Goal: Task Accomplishment & Management: Manage account settings

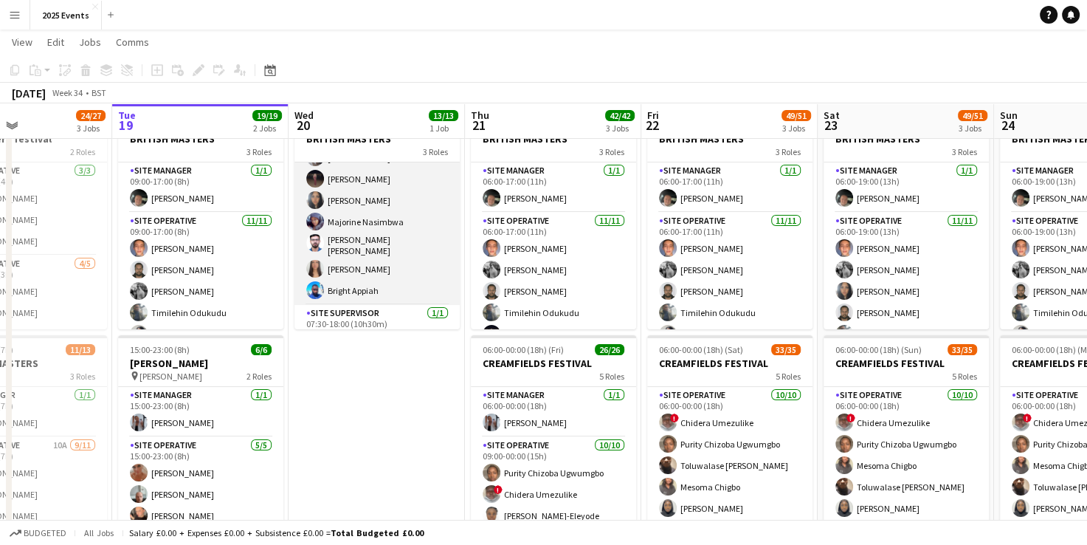
scroll to position [189, 0]
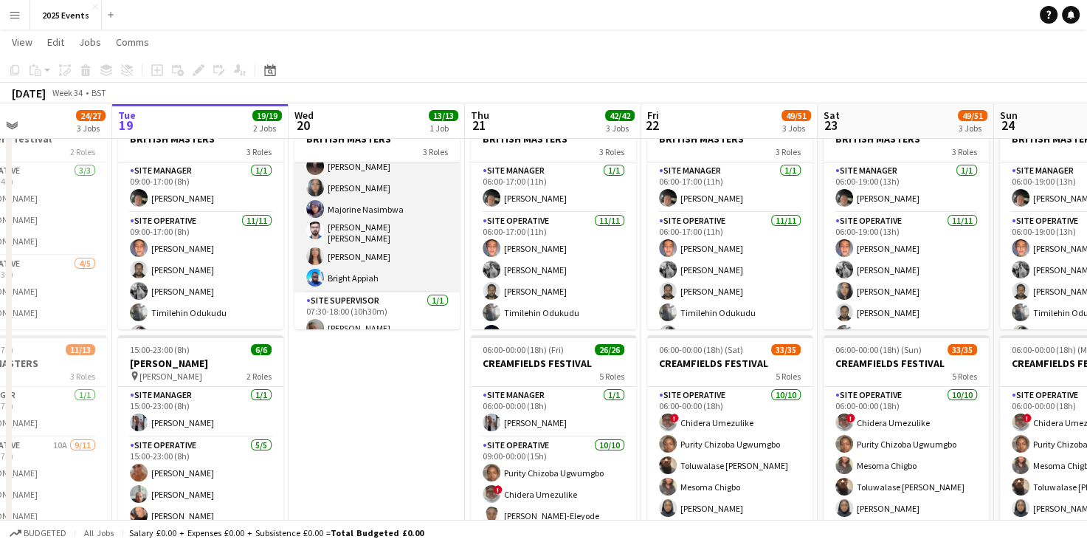
click at [405, 261] on app-card-role "Site Operative [DATE] 07:30-18:00 (10h30m) [PERSON_NAME] [PERSON_NAME] [PERSON_…" at bounding box center [377, 158] width 165 height 269
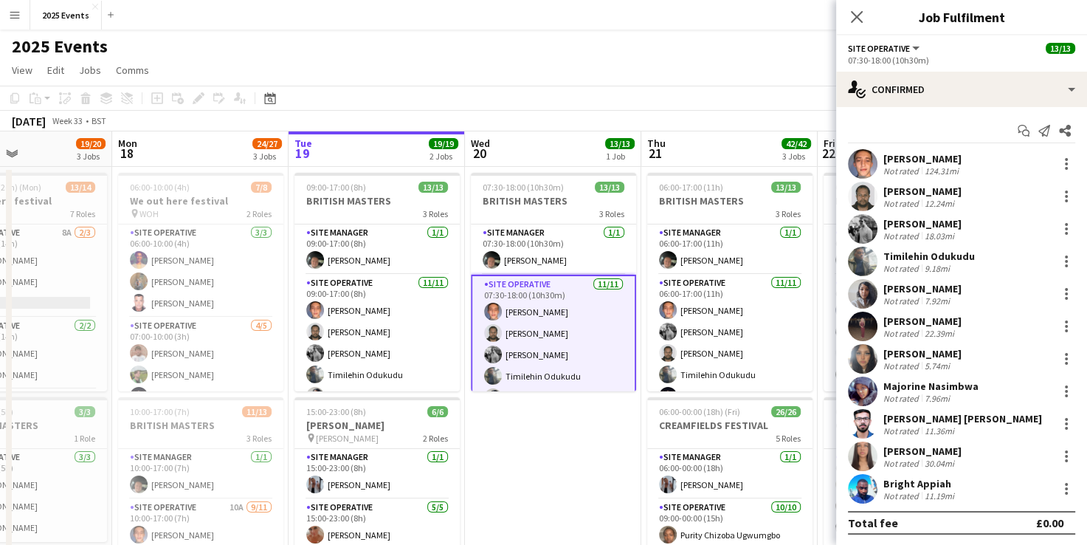
scroll to position [0, 446]
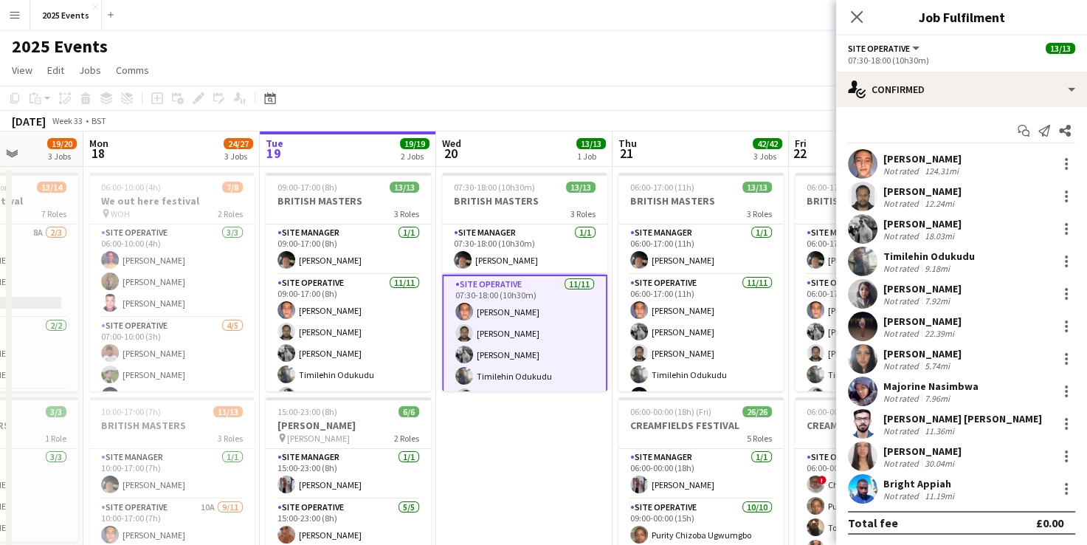
click at [585, 455] on app-date-cell "07:30-18:00 (10h30m) 13/13 BRITISH MASTERS 3 Roles Site Manager [DATE] 07:30-18…" at bounding box center [524, 518] width 176 height 703
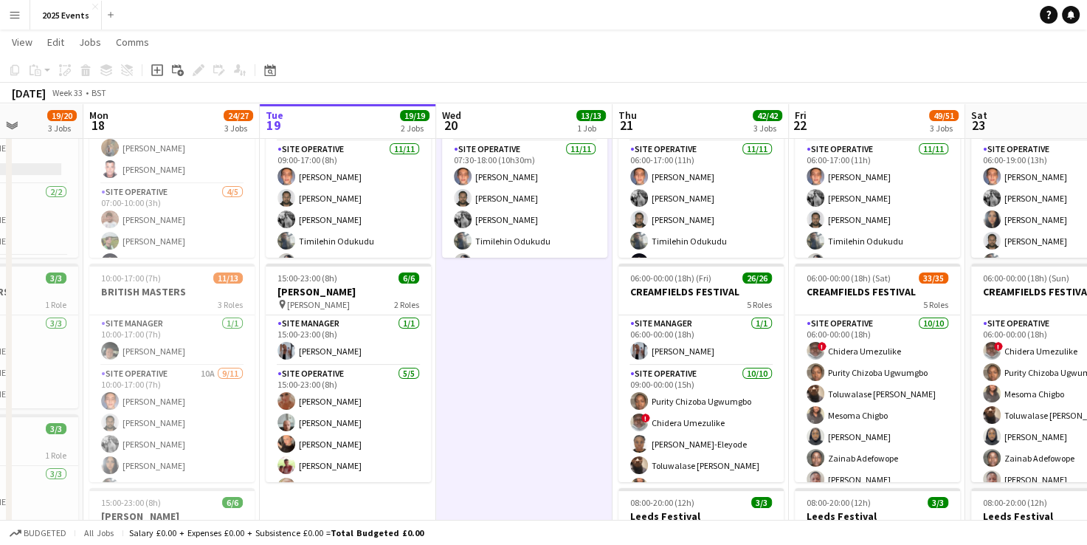
scroll to position [133, 0]
click at [357, 364] on app-card-role "Site Manager [DATE] 15:00-23:00 (8h) [PERSON_NAME]" at bounding box center [348, 339] width 165 height 50
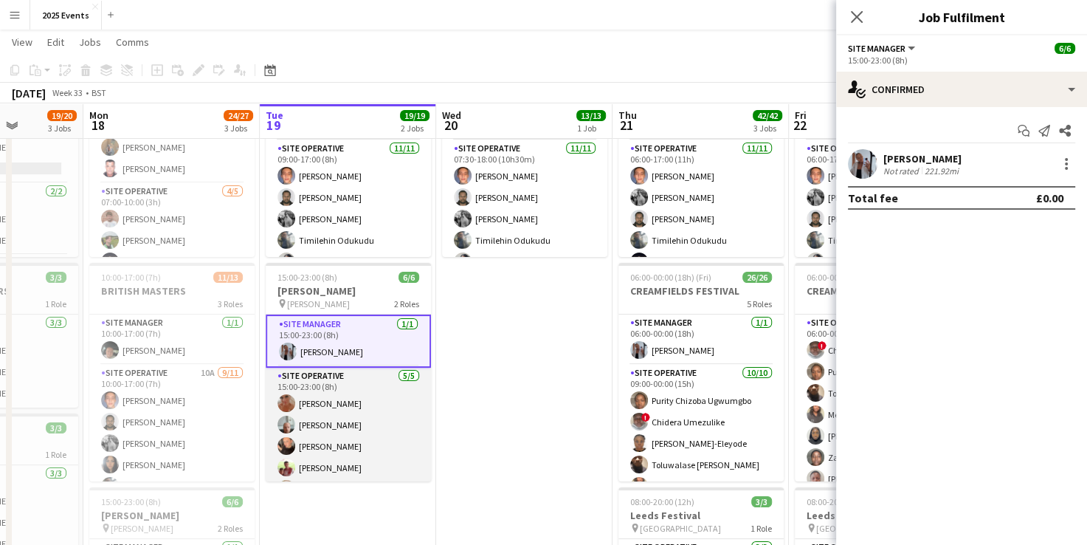
click at [343, 380] on app-card-role "Site Operative [DATE] 15:00-23:00 (8h) [PERSON_NAME] [PERSON_NAME] [PERSON_NAME…" at bounding box center [348, 436] width 165 height 136
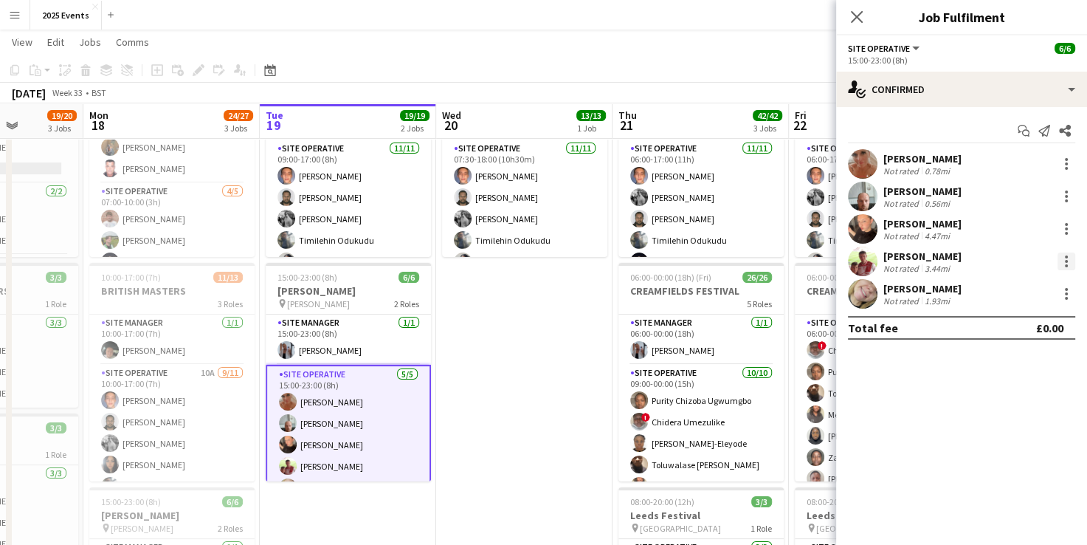
click at [1062, 261] on div at bounding box center [1067, 261] width 18 height 18
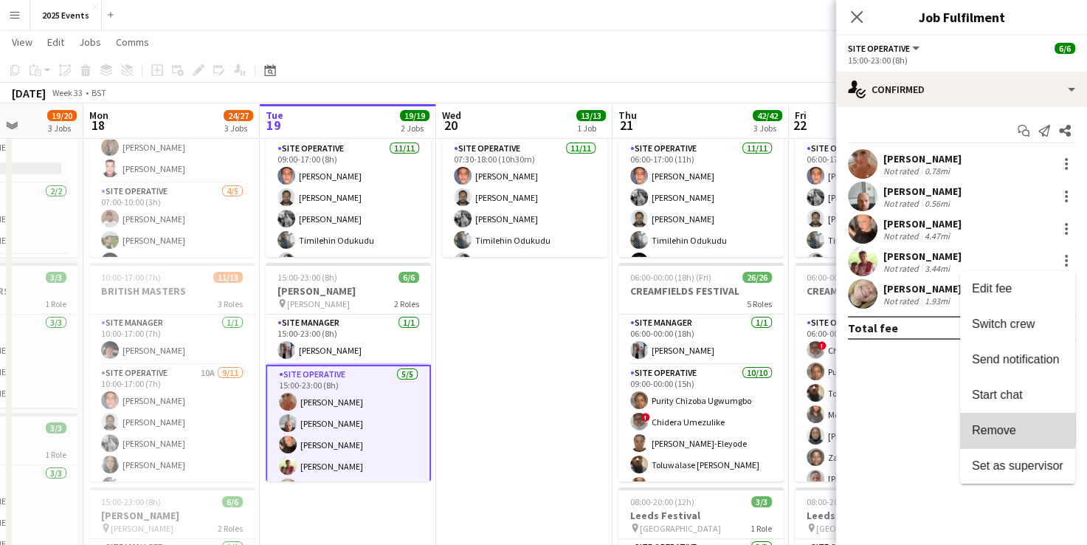
click at [1004, 429] on span "Remove" at bounding box center [994, 430] width 44 height 13
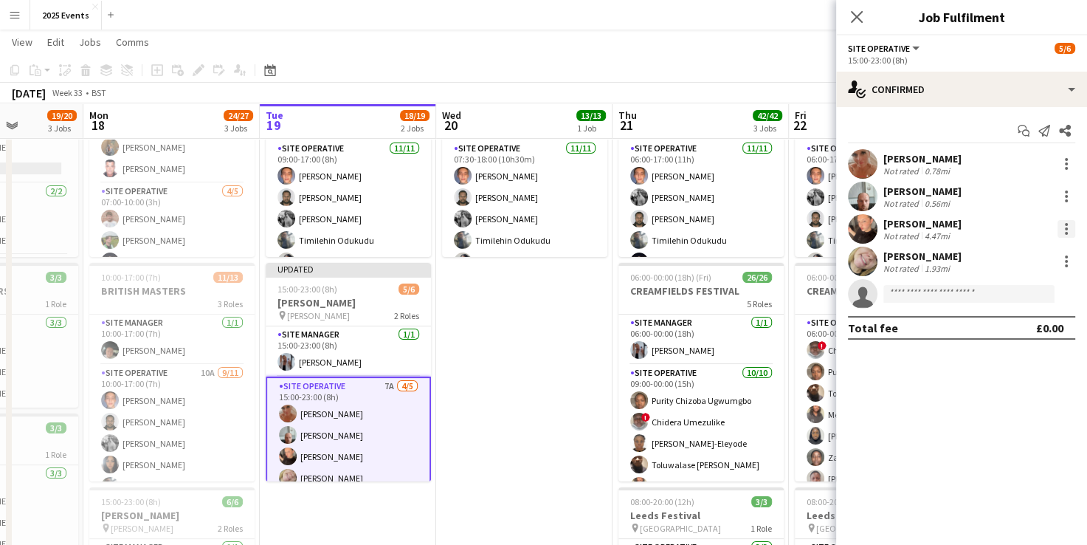
click at [1067, 226] on div at bounding box center [1067, 229] width 18 height 18
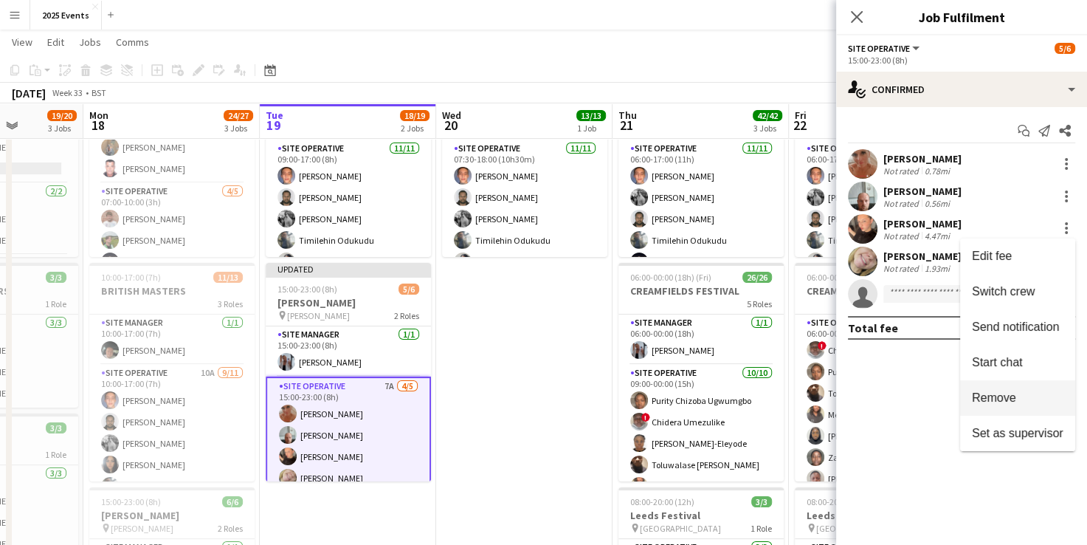
click at [999, 393] on span "Remove" at bounding box center [994, 397] width 44 height 13
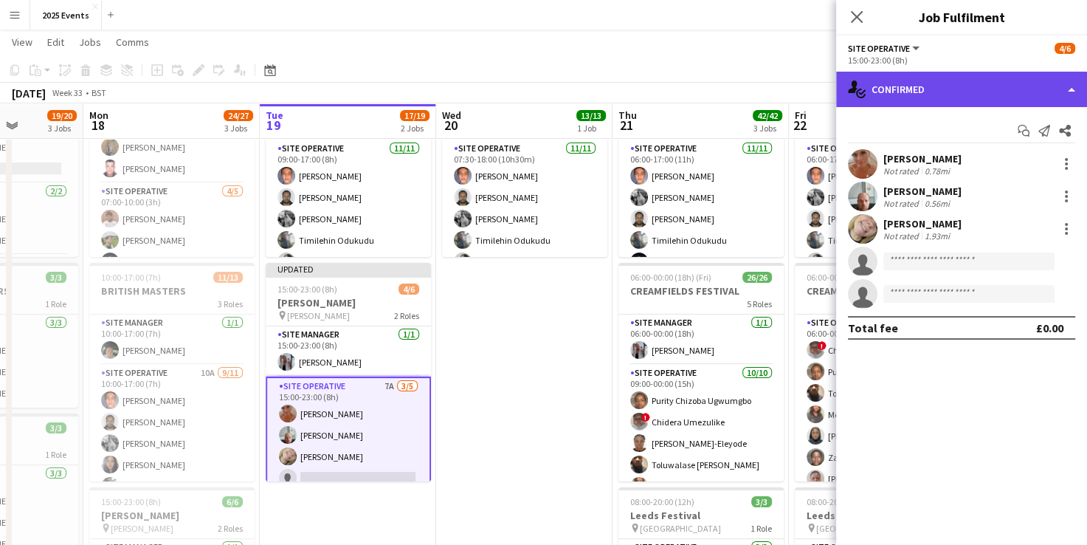
click at [1062, 83] on div "single-neutral-actions-check-2 Confirmed" at bounding box center [961, 89] width 251 height 35
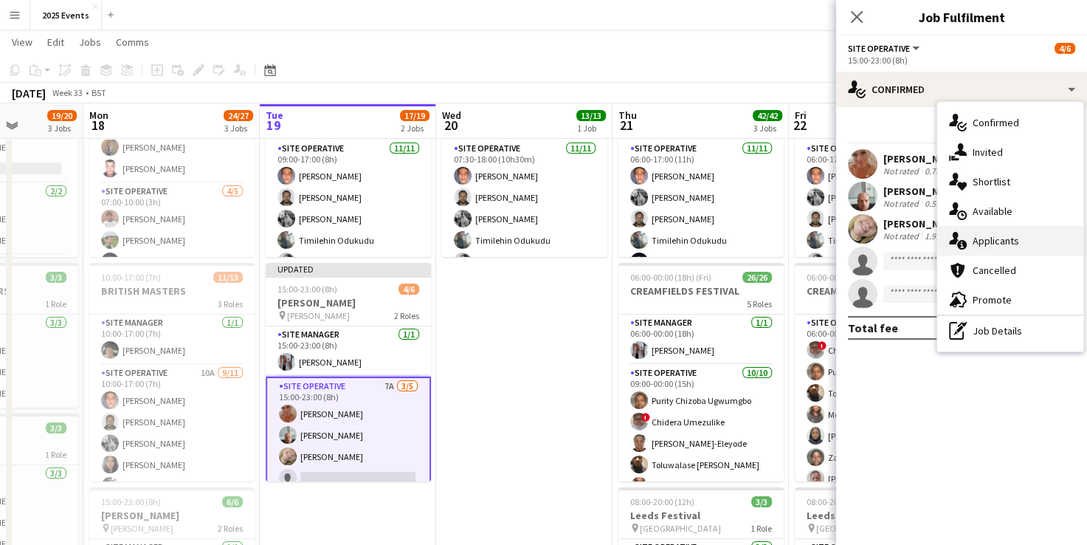
click at [1006, 247] on div "single-neutral-actions-information Applicants" at bounding box center [1011, 241] width 146 height 30
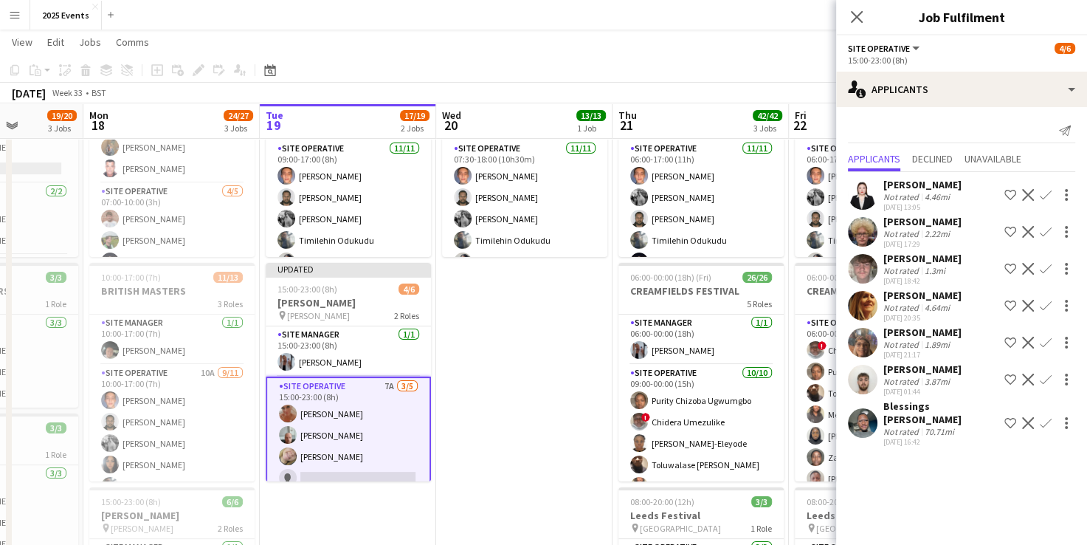
click at [861, 367] on app-user-avatar at bounding box center [863, 380] width 30 height 30
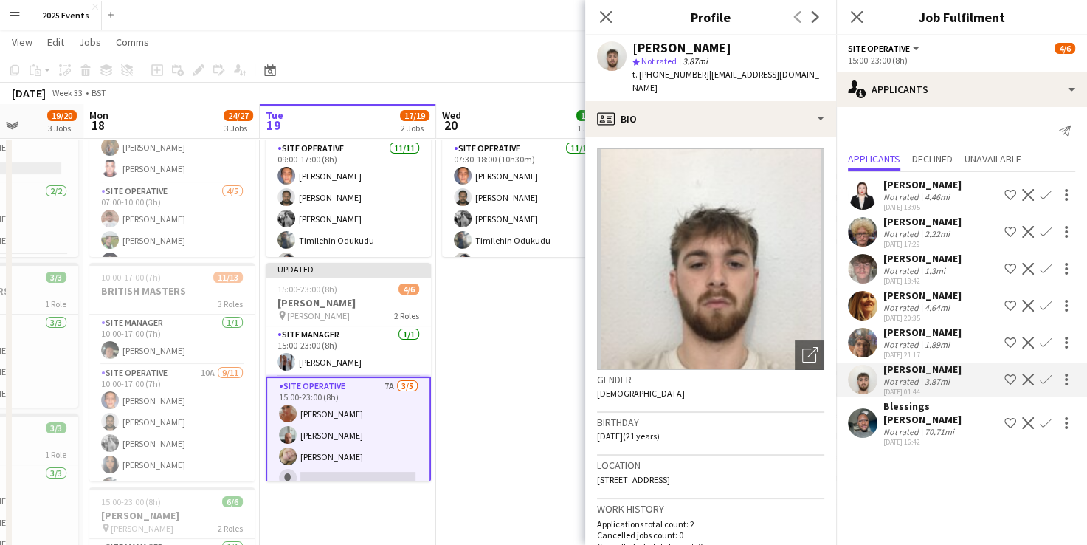
click at [1040, 383] on app-icon "Confirm" at bounding box center [1046, 380] width 12 height 12
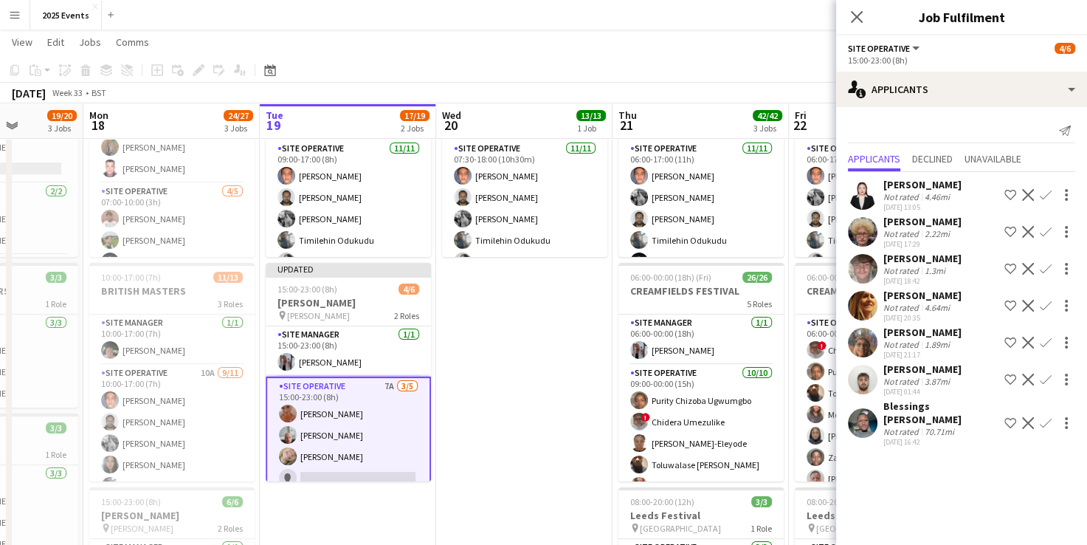
click at [1045, 385] on app-icon "Confirm" at bounding box center [1046, 380] width 12 height 12
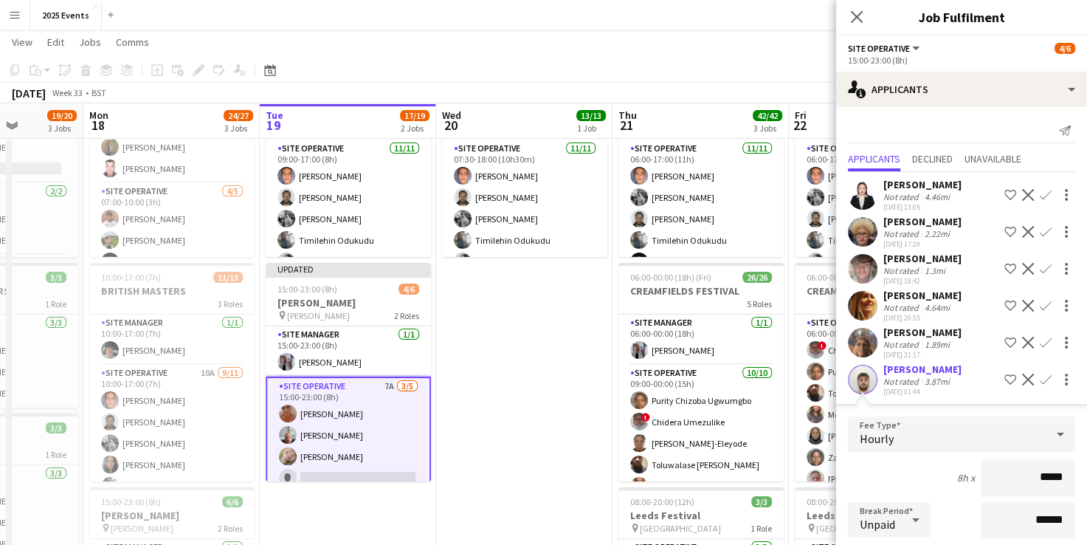
scroll to position [207, 0]
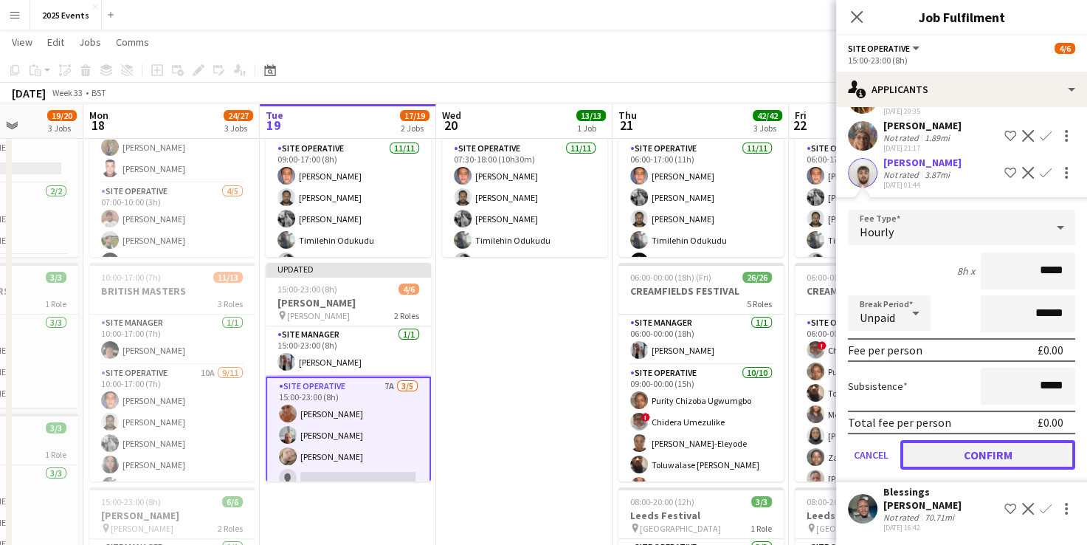
click at [968, 447] on button "Confirm" at bounding box center [988, 455] width 175 height 30
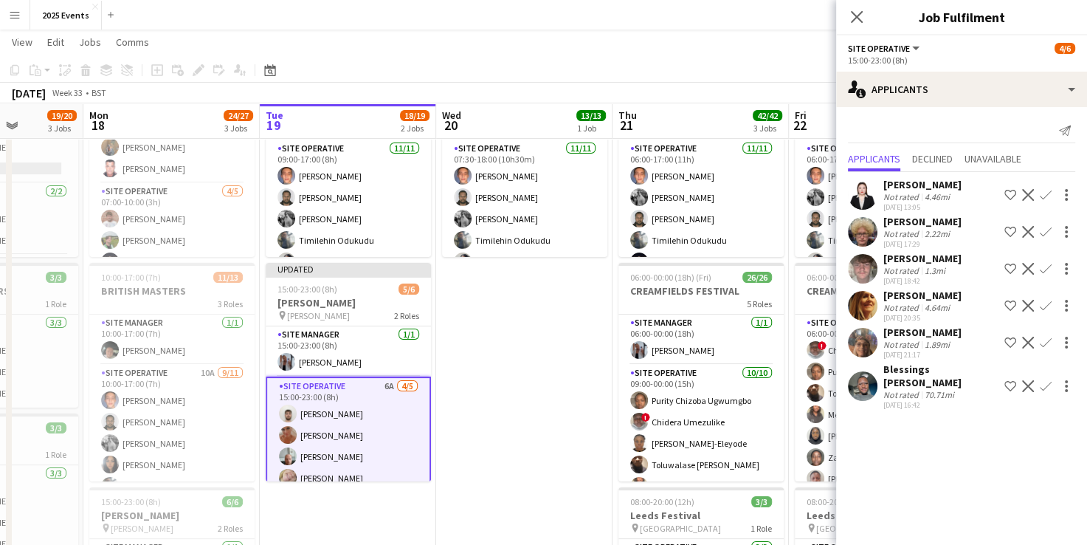
click at [867, 338] on app-user-avatar at bounding box center [863, 343] width 30 height 30
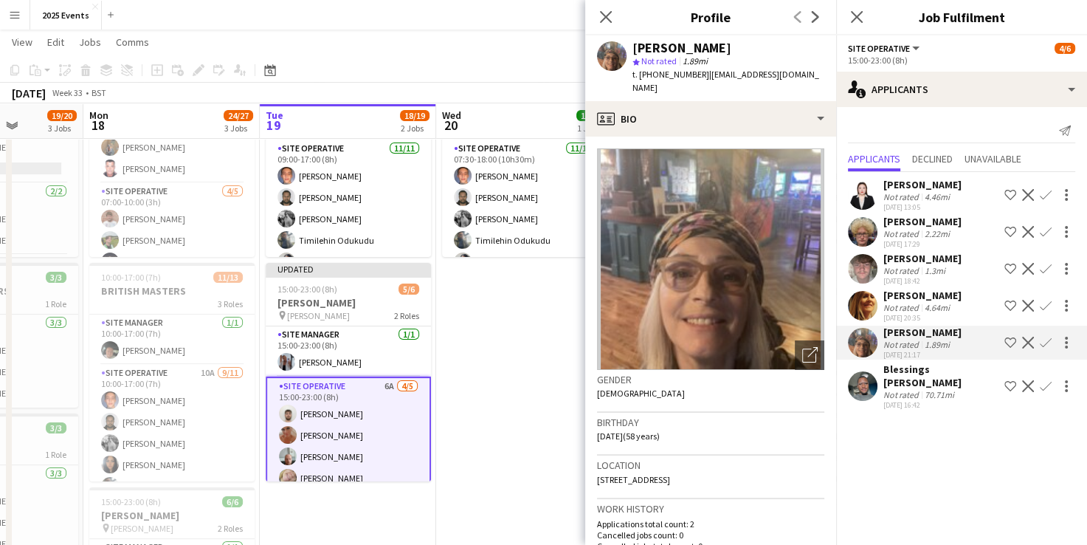
click at [348, 385] on app-card-role "Site Operative 6A [DATE] 15:00-23:00 (8h) [PERSON_NAME] [PERSON_NAME] Silk [PER…" at bounding box center [348, 445] width 165 height 139
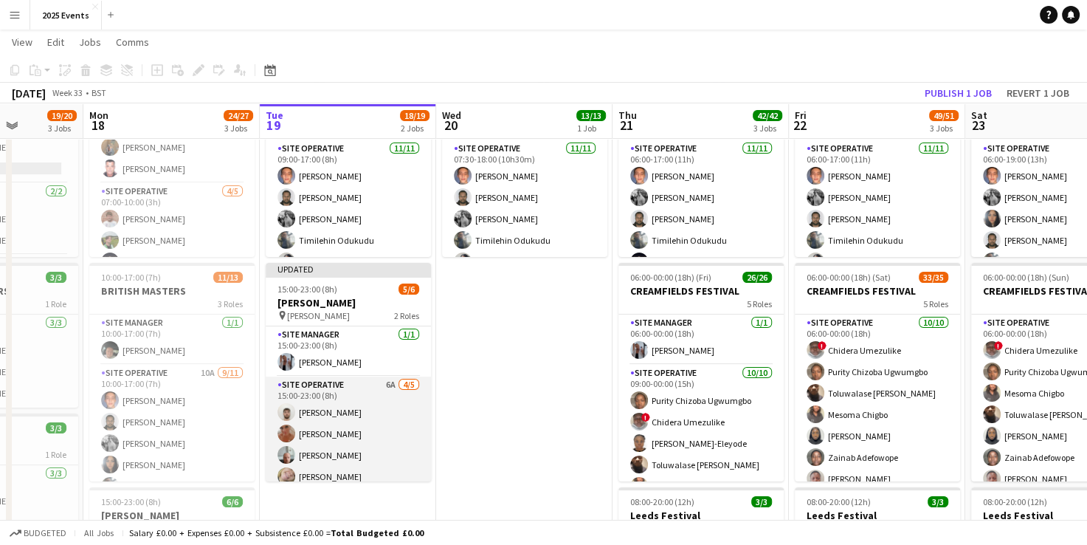
click at [348, 385] on app-card-role "Site Operative 6A [DATE] 15:00-23:00 (8h) [PERSON_NAME] [PERSON_NAME] Silk [PER…" at bounding box center [348, 444] width 165 height 136
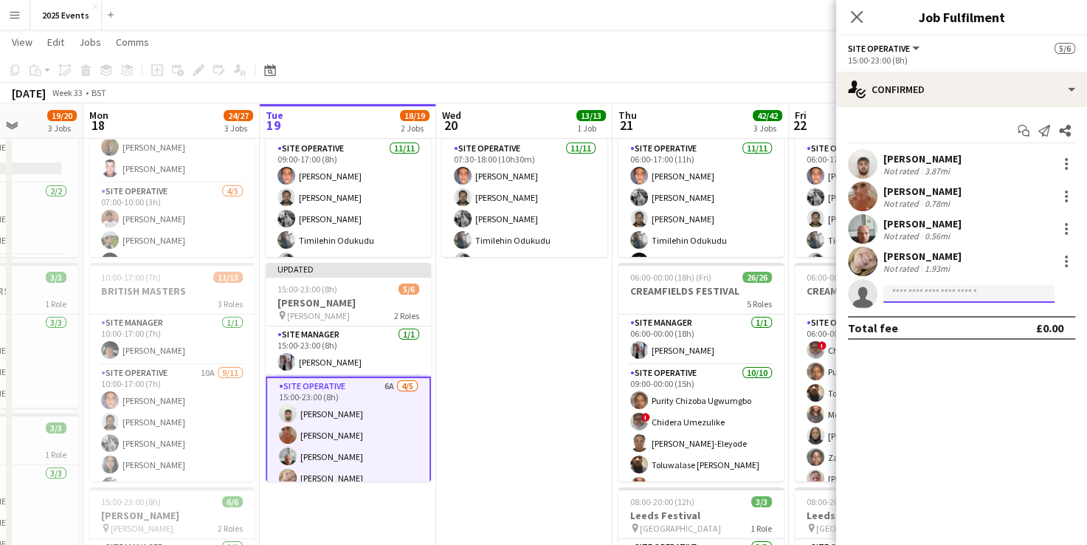
click at [958, 286] on input at bounding box center [969, 294] width 171 height 18
type input "*"
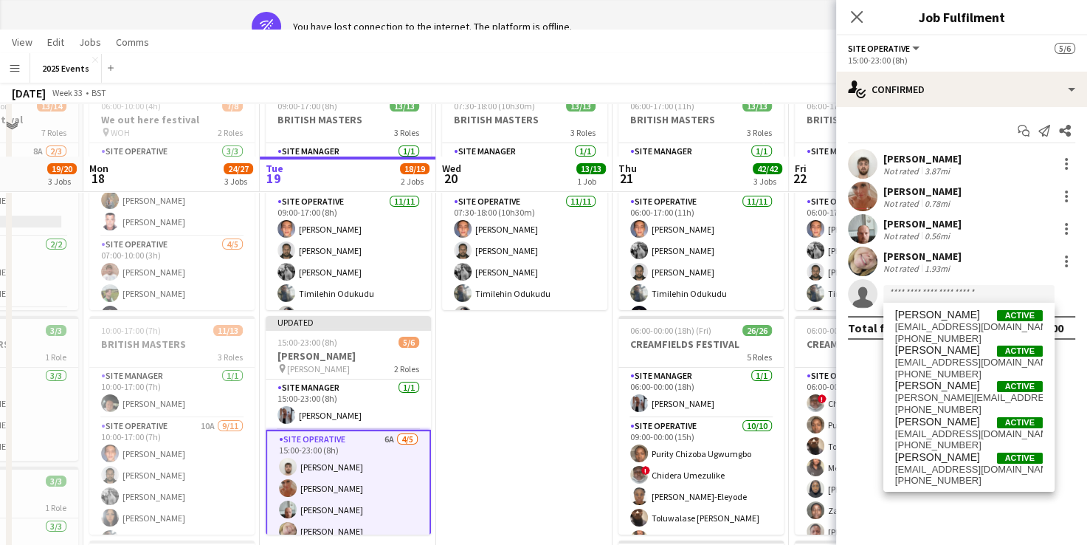
click at [565, 411] on app-date-cell "07:30-18:00 (10h30m) 13/13 BRITISH MASTERS 3 Roles Site Manager [DATE] 07:30-18…" at bounding box center [524, 437] width 176 height 703
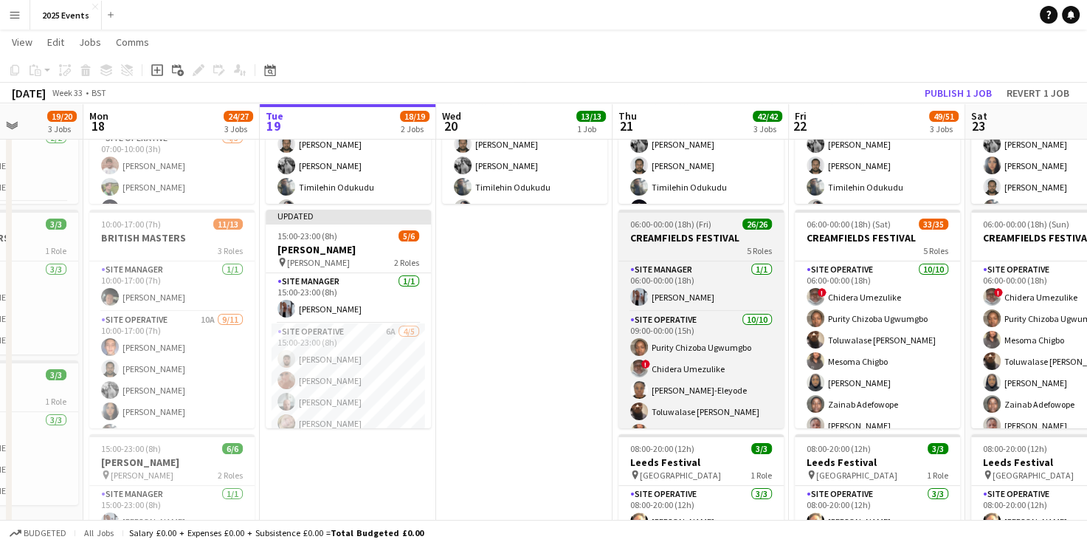
scroll to position [188, 0]
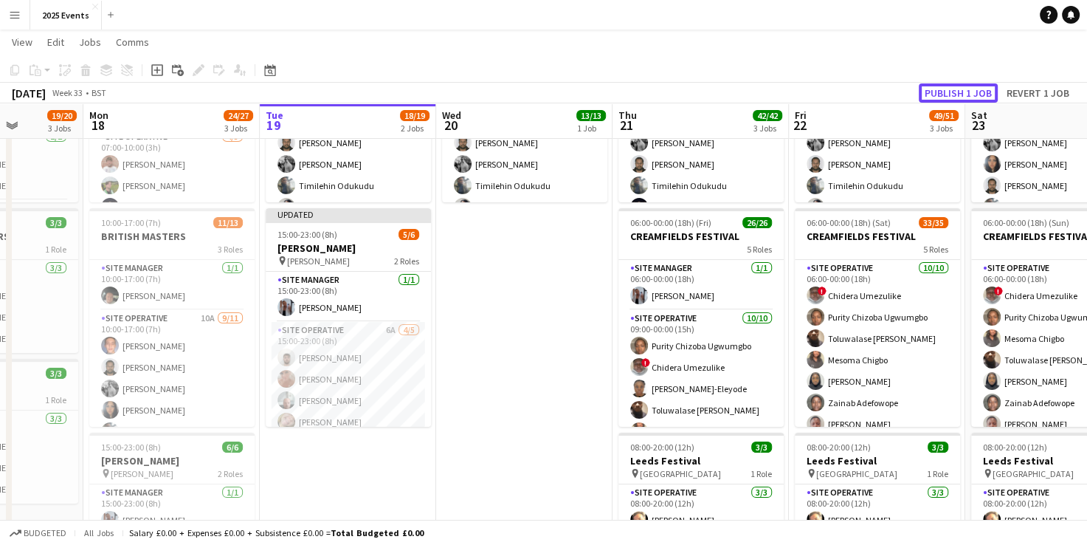
click at [962, 91] on button "Publish 1 job" at bounding box center [958, 92] width 79 height 19
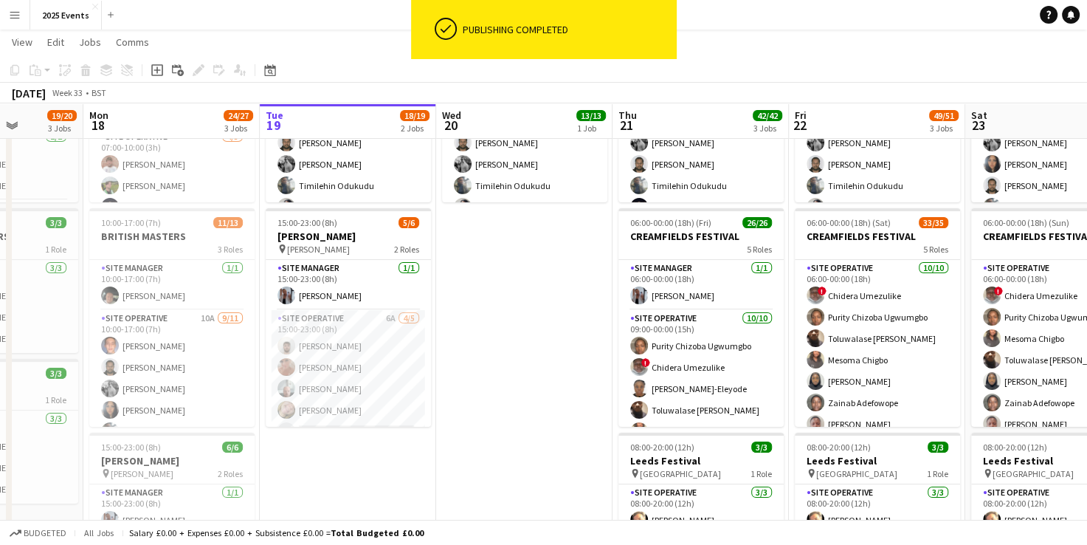
click at [517, 348] on app-date-cell "07:30-18:00 (10h30m) 13/13 BRITISH MASTERS 3 Roles Site Manager [DATE] 07:30-18…" at bounding box center [524, 329] width 176 height 703
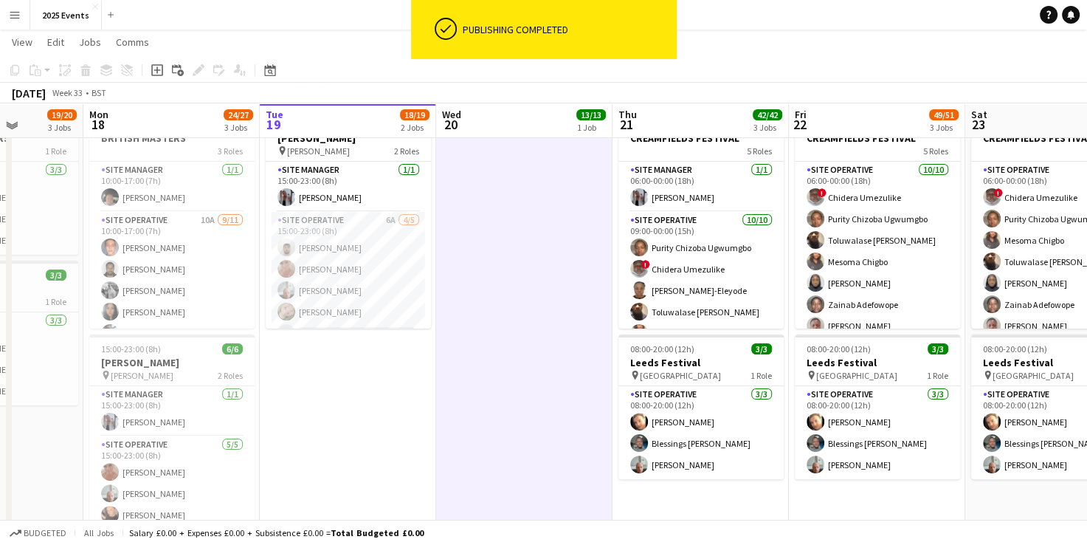
scroll to position [286, 0]
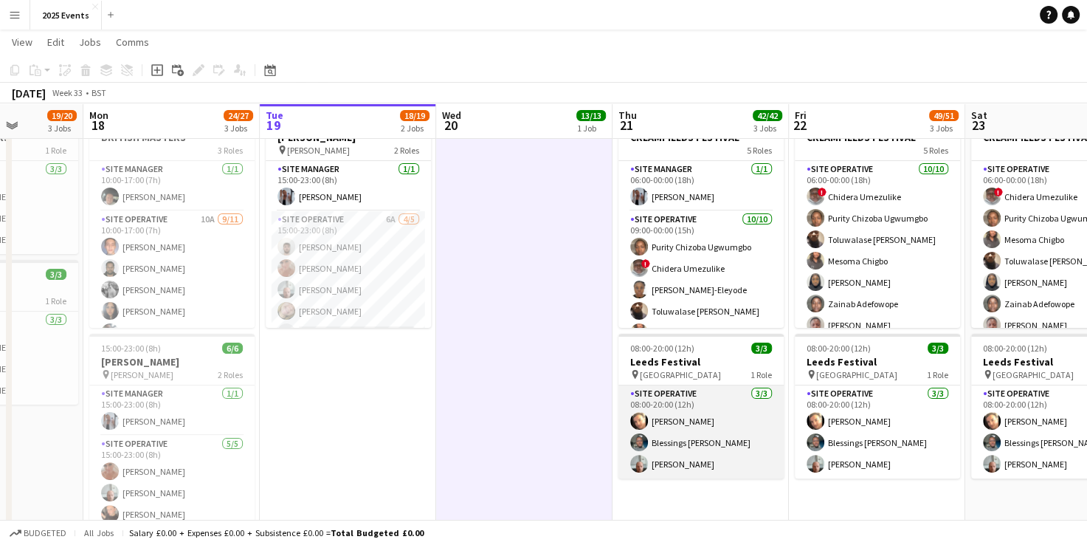
click at [701, 402] on app-card-role "Site Operative [DATE] 08:00-20:00 (12h) [PERSON_NAME] Blessings [PERSON_NAME] […" at bounding box center [701, 431] width 165 height 93
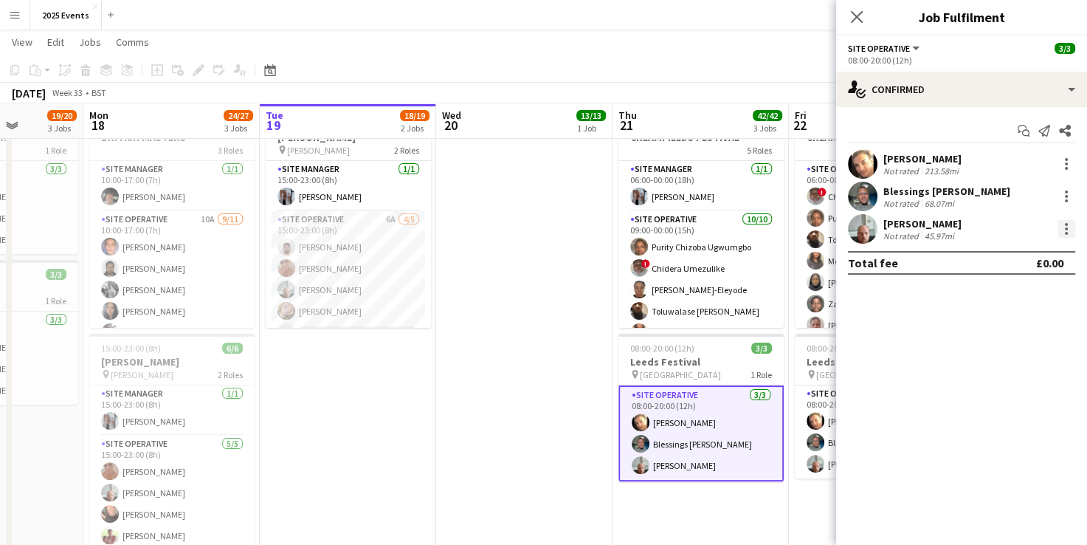
click at [1067, 230] on div at bounding box center [1066, 228] width 3 height 3
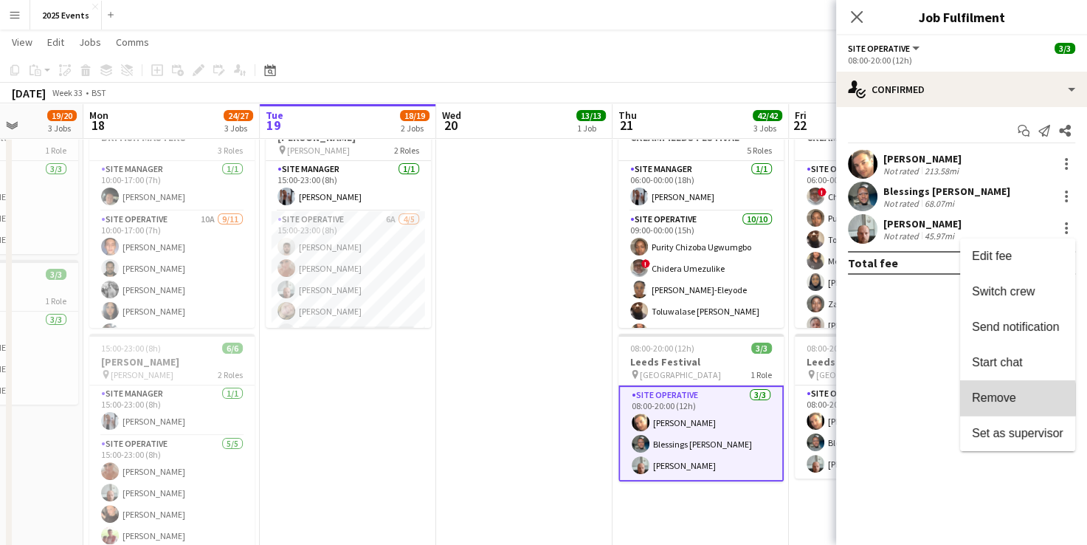
click at [1000, 399] on span "Remove" at bounding box center [994, 397] width 44 height 13
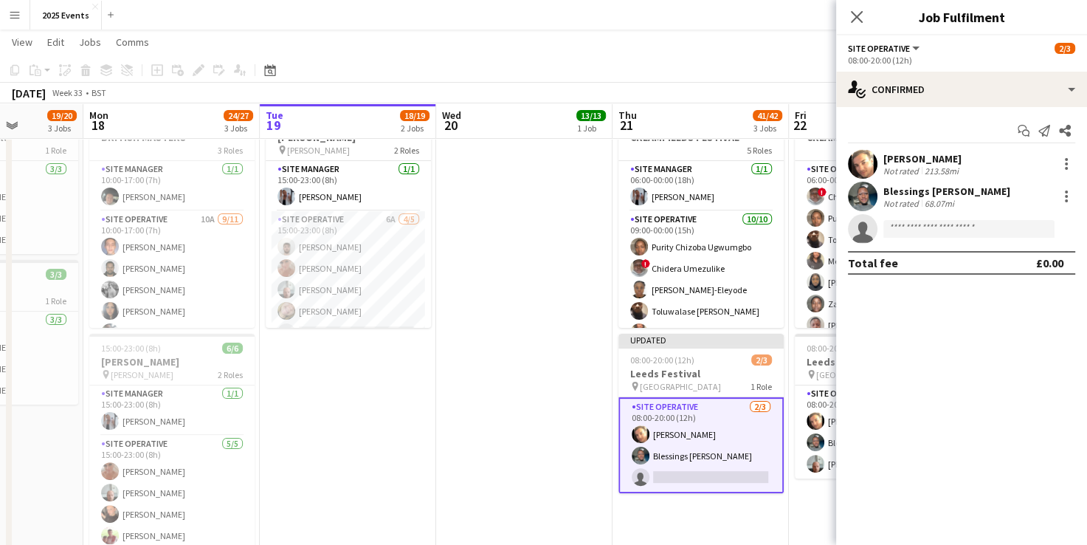
click at [557, 360] on app-date-cell "07:30-18:00 (10h30m) 13/13 BRITISH MASTERS 3 Roles Site Manager [DATE] 07:30-18…" at bounding box center [524, 230] width 176 height 703
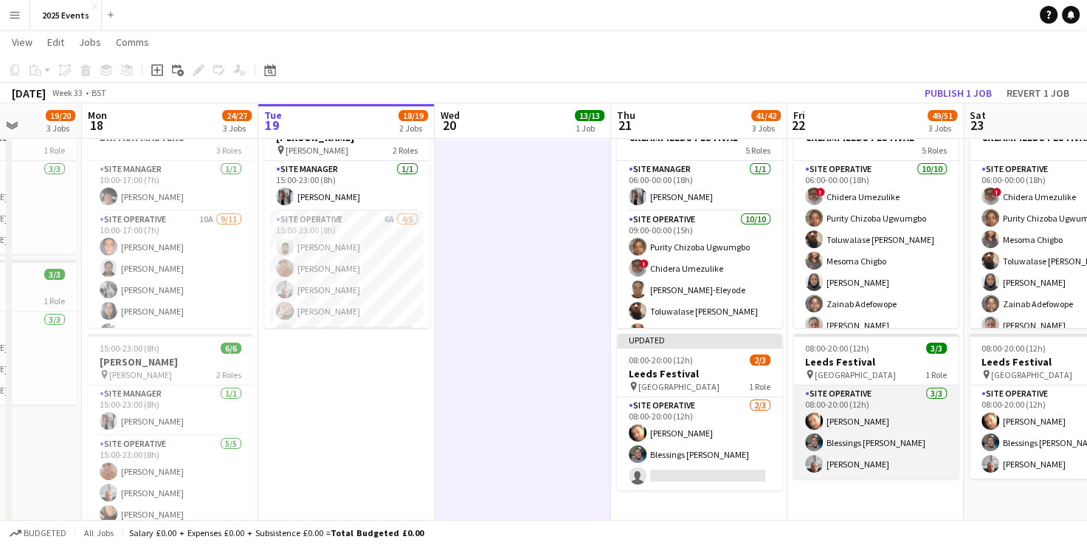
click at [899, 404] on app-card-role "Site Operative [DATE] 08:00-20:00 (12h) [PERSON_NAME] Blessings [PERSON_NAME] […" at bounding box center [876, 431] width 165 height 93
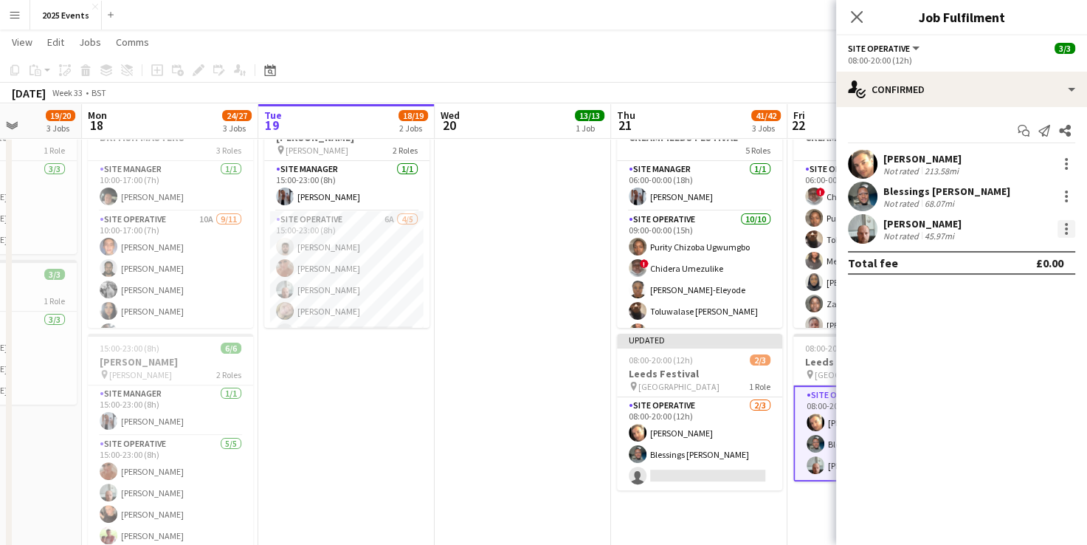
click at [1069, 227] on div at bounding box center [1067, 229] width 18 height 18
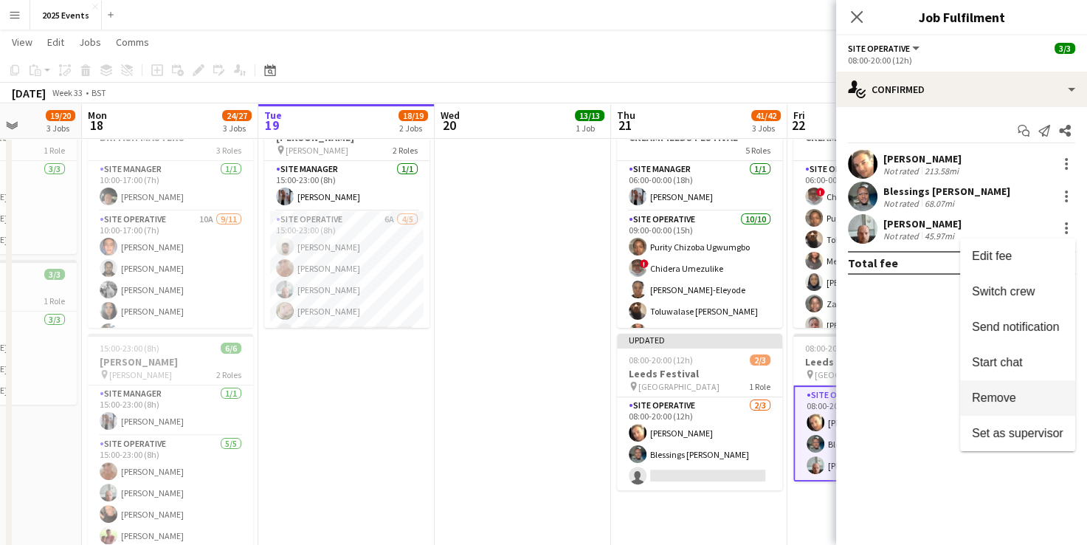
click at [992, 400] on span "Remove" at bounding box center [994, 397] width 44 height 13
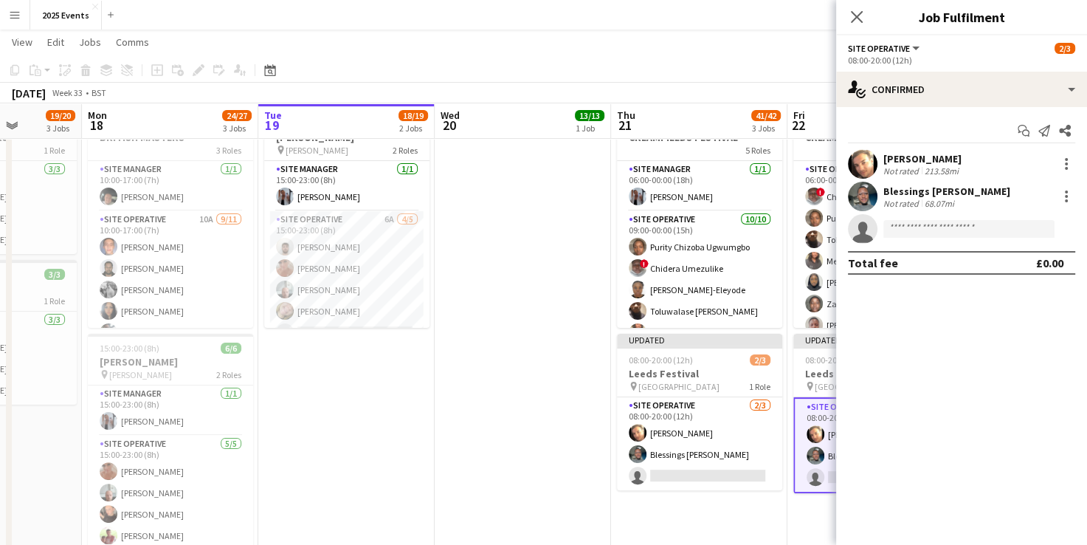
click at [582, 292] on app-date-cell "07:30-18:00 (10h30m) 13/13 BRITISH MASTERS 3 Roles Site Manager [DATE] 07:30-18…" at bounding box center [523, 230] width 176 height 703
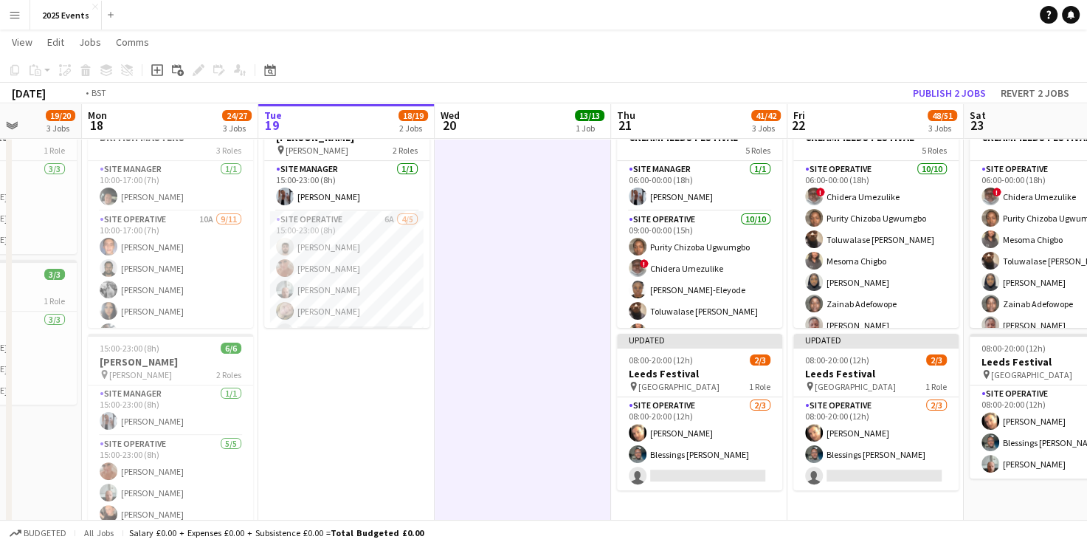
scroll to position [0, 387]
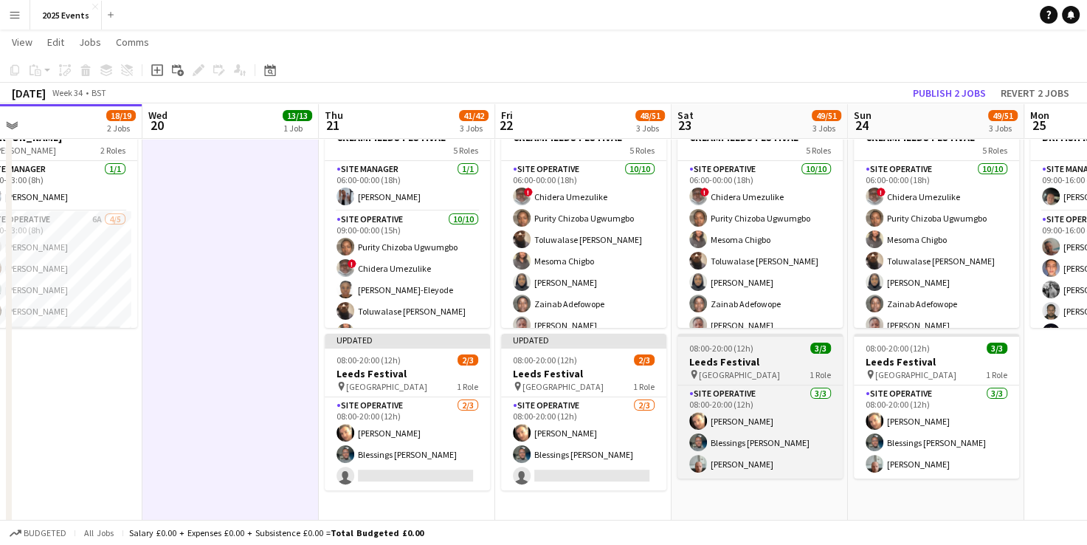
click at [726, 382] on app-job-card "08:00-20:00 (12h) 3/3 Leeds Festival pin Leeds 1 Role Site Operative [DATE] 08:…" at bounding box center [760, 406] width 165 height 145
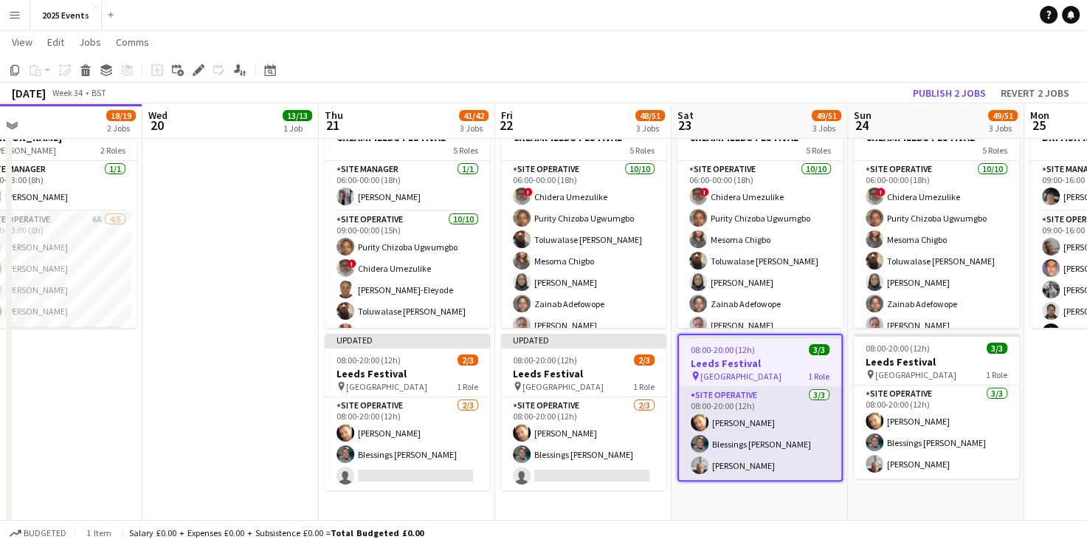
click at [783, 415] on app-card-role "Site Operative [DATE] 08:00-20:00 (12h) [PERSON_NAME] Blessings [PERSON_NAME] […" at bounding box center [760, 433] width 162 height 93
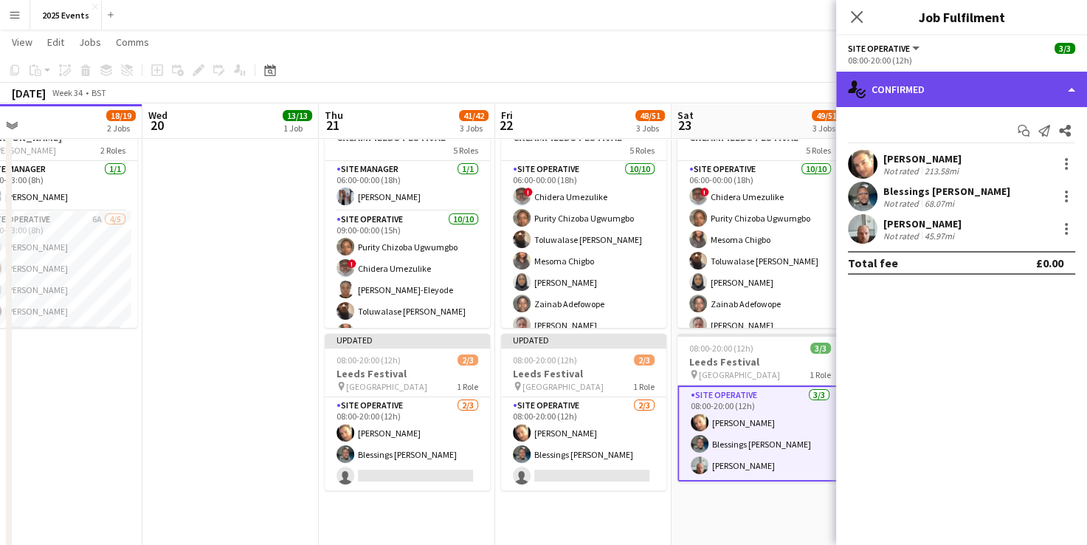
click at [1080, 90] on div "single-neutral-actions-check-2 Confirmed" at bounding box center [961, 89] width 251 height 35
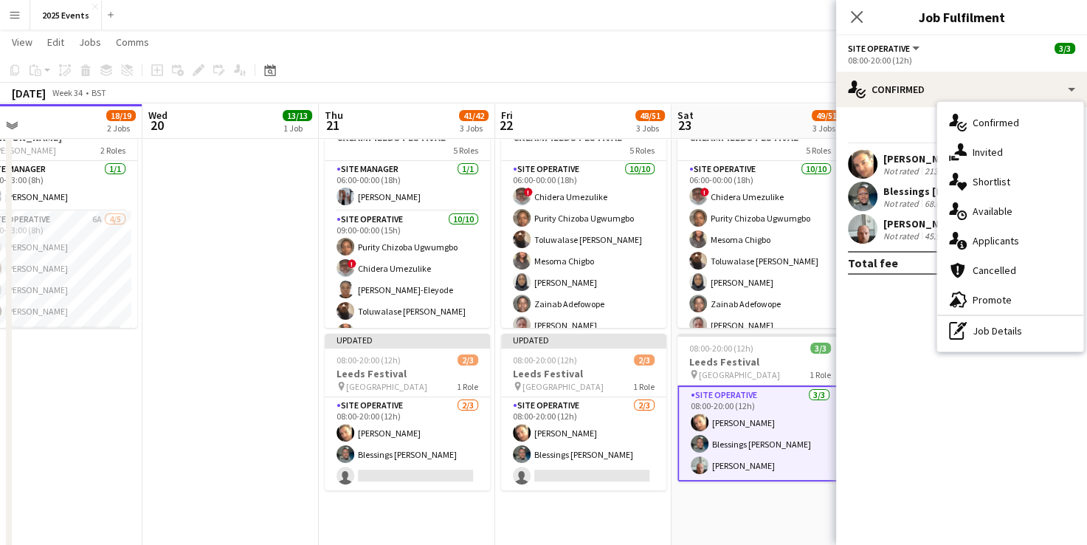
drag, startPoint x: 895, startPoint y: 328, endPoint x: 909, endPoint y: 312, distance: 20.9
click at [895, 328] on mat-expansion-panel "check Confirmed Start chat Send notification Share [PERSON_NAME] Not rated 213.…" at bounding box center [961, 326] width 251 height 438
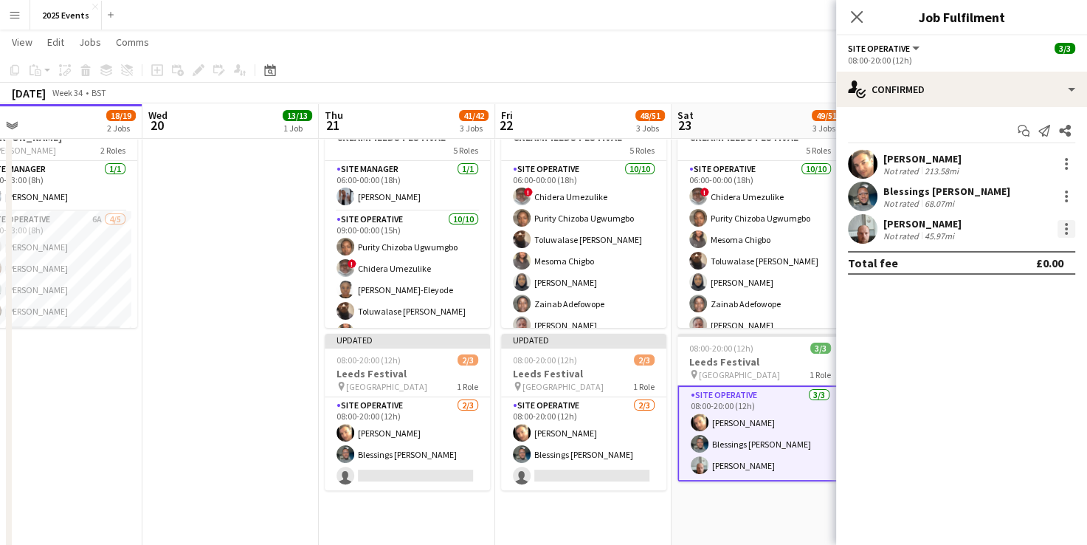
click at [1066, 226] on div at bounding box center [1067, 229] width 18 height 18
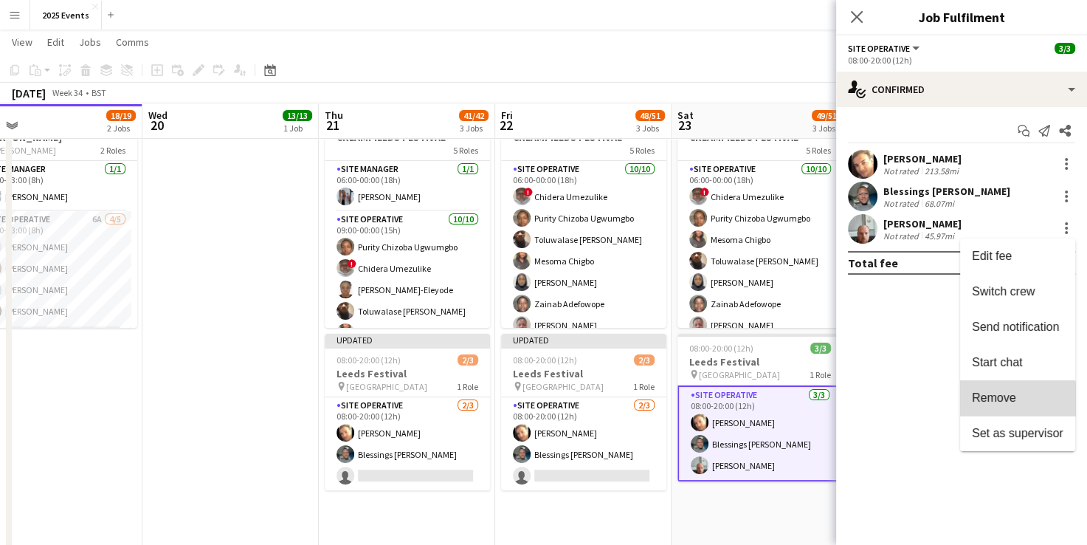
click at [1011, 400] on span "Remove" at bounding box center [994, 397] width 44 height 13
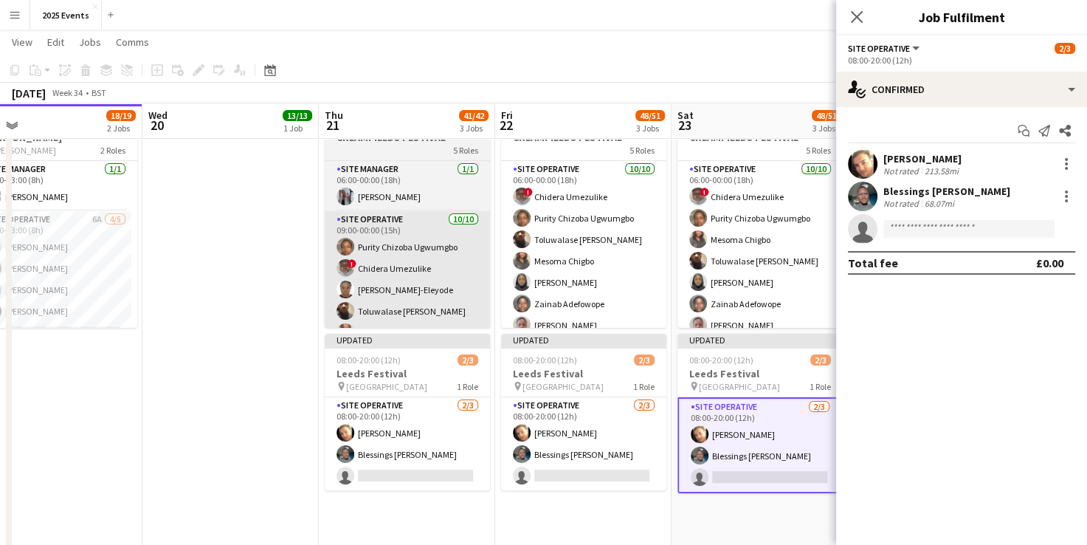
drag, startPoint x: 274, startPoint y: 340, endPoint x: 410, endPoint y: 320, distance: 137.9
click at [273, 340] on app-date-cell "07:30-18:00 (10h30m) 13/13 BRITISH MASTERS 3 Roles Site Manager [DATE] 07:30-18…" at bounding box center [230, 230] width 176 height 703
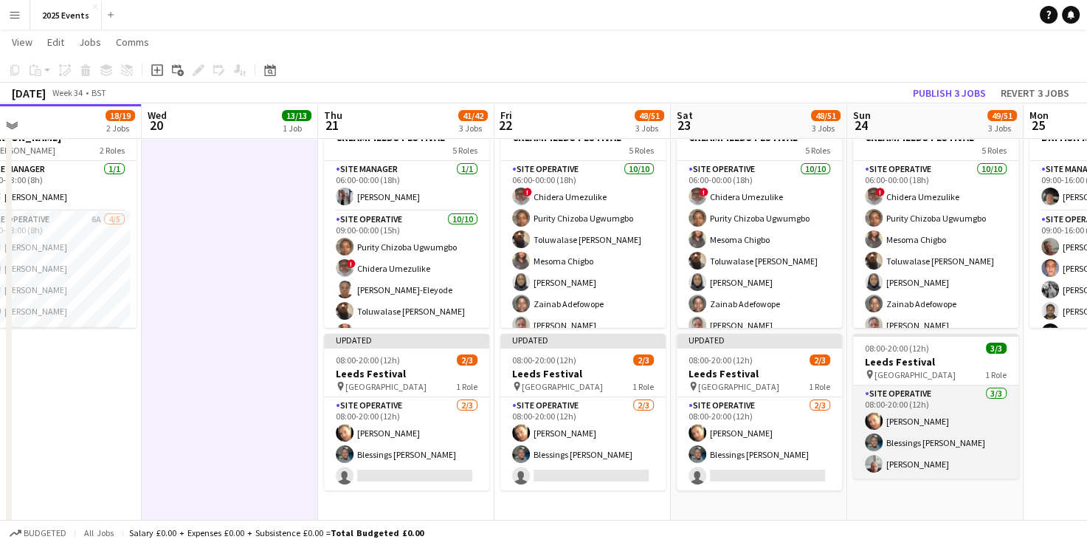
click at [899, 410] on app-card-role "Site Operative [DATE] 08:00-20:00 (12h) [PERSON_NAME] Blessings [PERSON_NAME] […" at bounding box center [935, 431] width 165 height 93
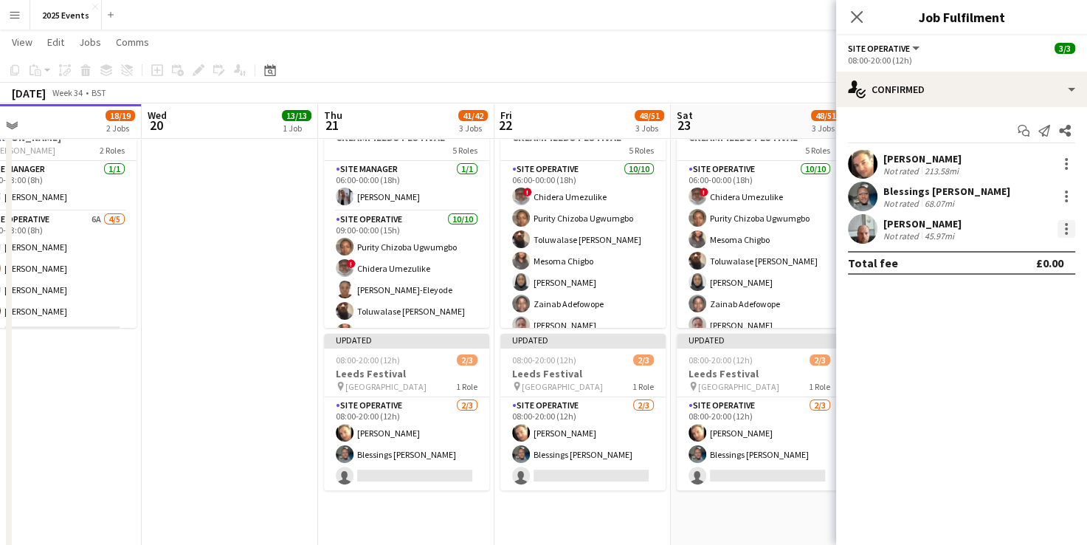
click at [1062, 232] on div at bounding box center [1067, 229] width 18 height 18
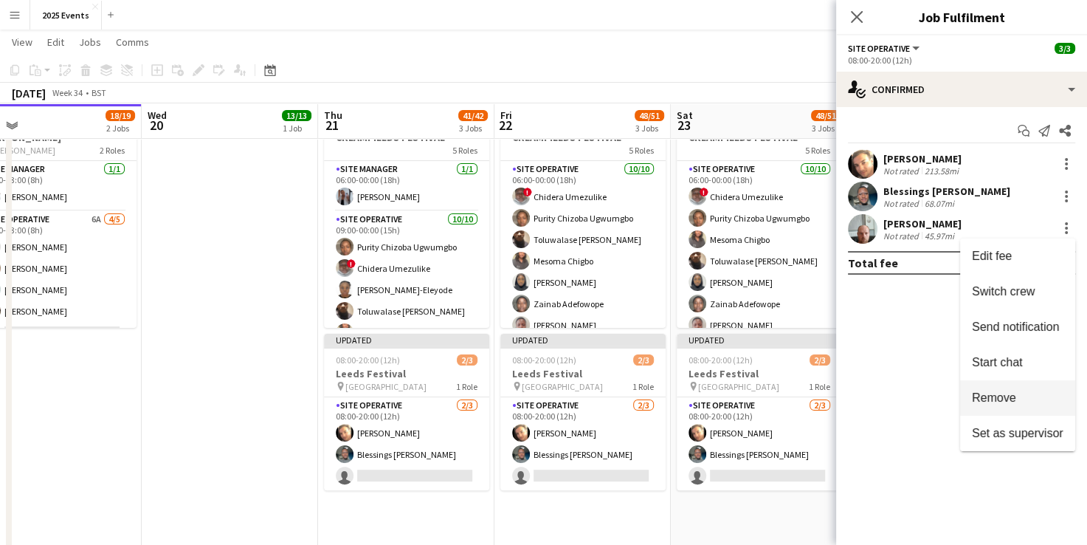
click at [1013, 394] on span "Remove" at bounding box center [994, 397] width 44 height 13
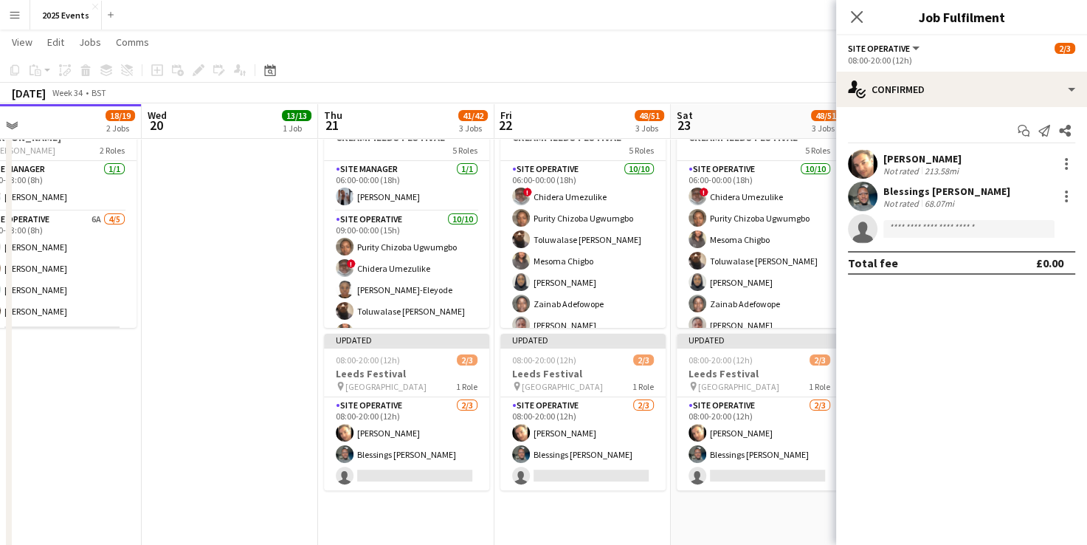
click at [309, 329] on app-date-cell "07:30-18:00 (10h30m) 13/13 BRITISH MASTERS 3 Roles Site Manager [DATE] 07:30-18…" at bounding box center [230, 230] width 176 height 703
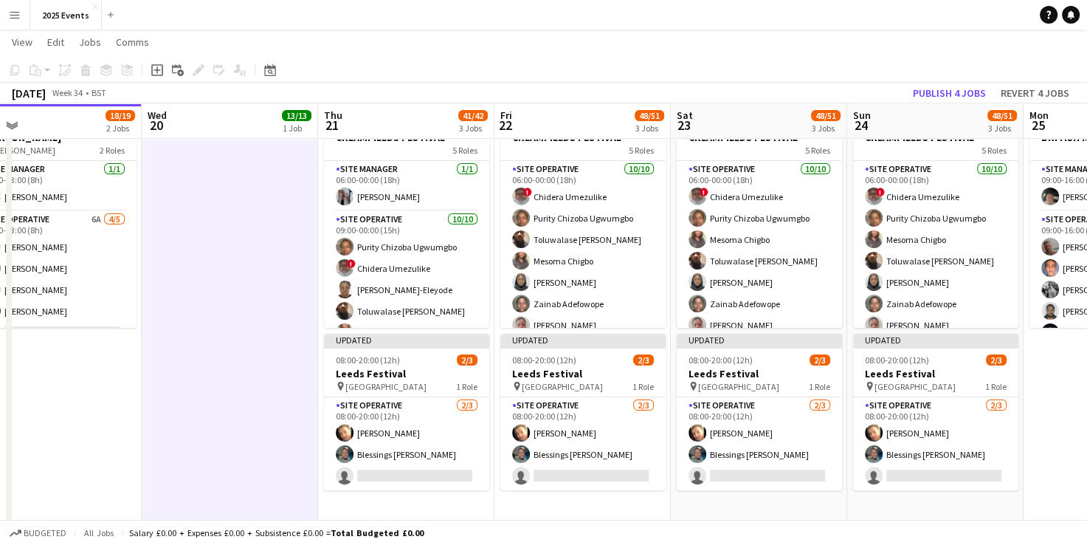
scroll to position [0, 390]
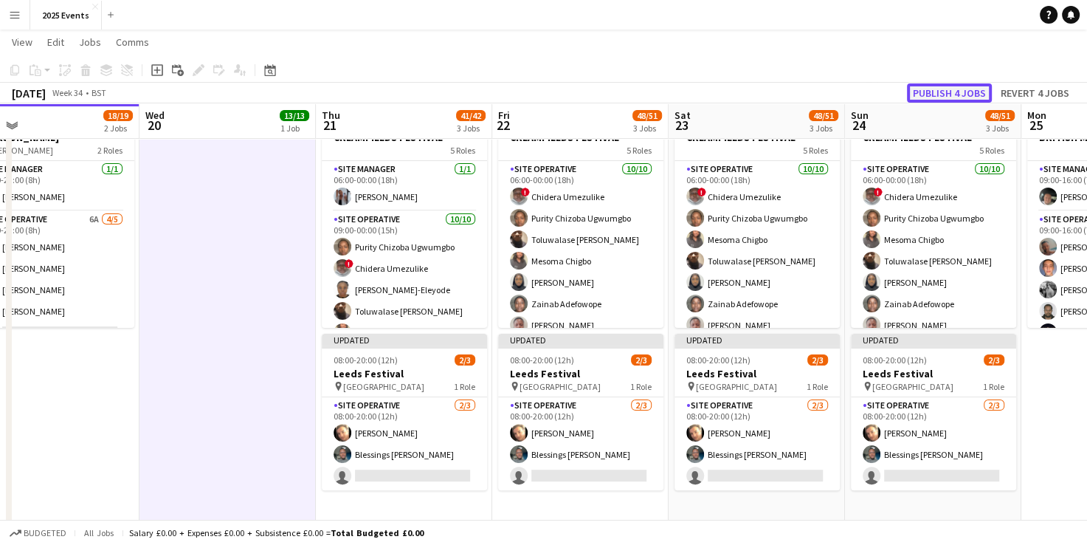
click at [948, 94] on button "Publish 4 jobs" at bounding box center [949, 92] width 85 height 19
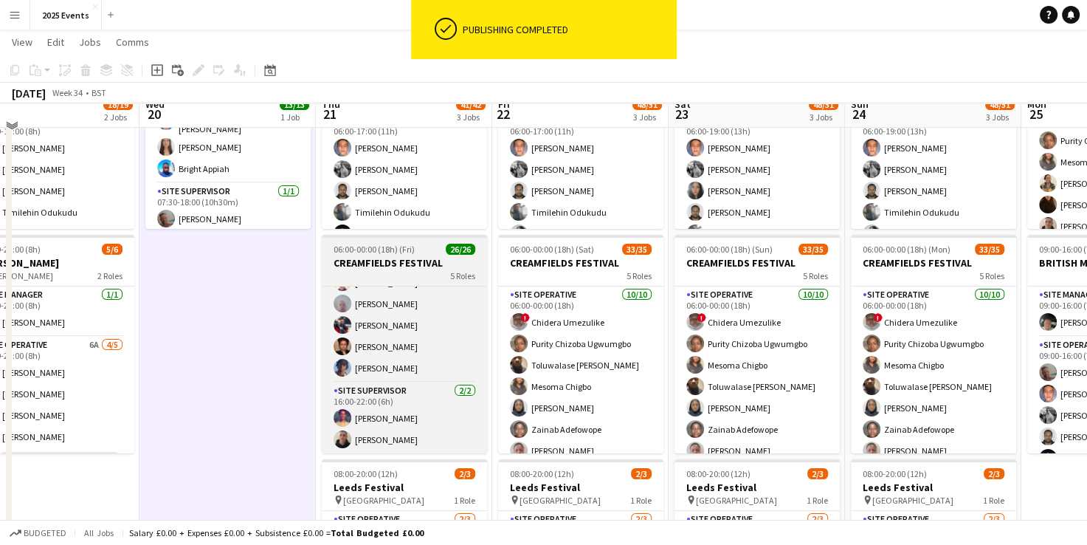
scroll to position [150, 0]
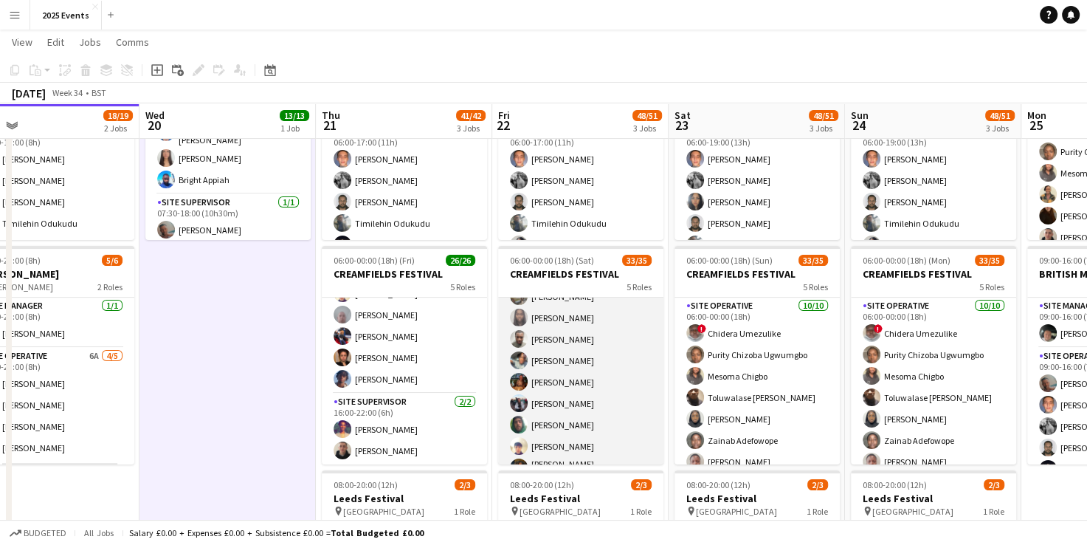
click at [624, 340] on app-card-role "Site Operative 12A 18/20 13:00-22:00 (9h) [PERSON_NAME] [PERSON_NAME] [PERSON_N…" at bounding box center [580, 426] width 165 height 461
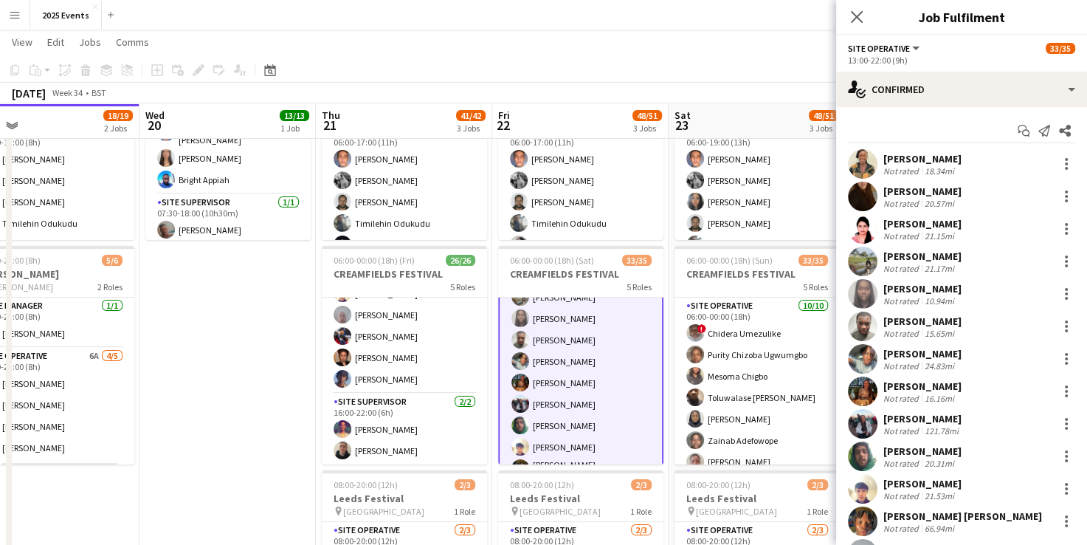
scroll to position [293, 0]
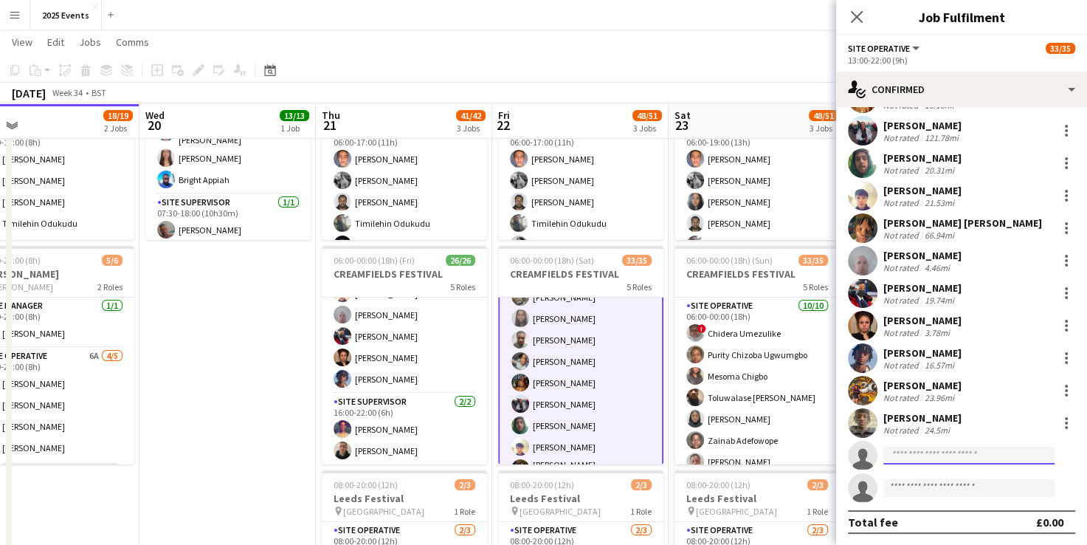
click at [960, 447] on input at bounding box center [969, 456] width 171 height 18
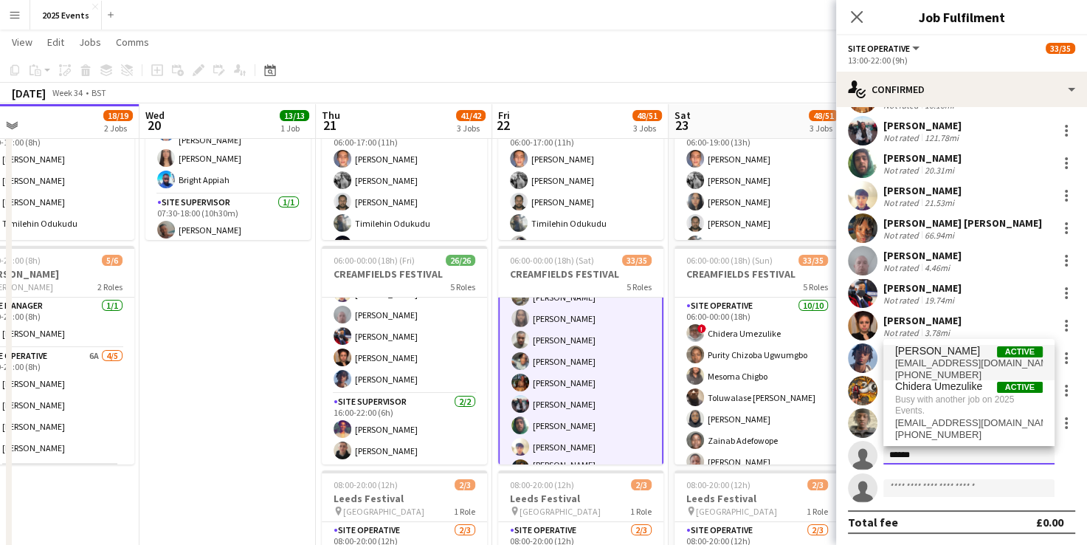
type input "******"
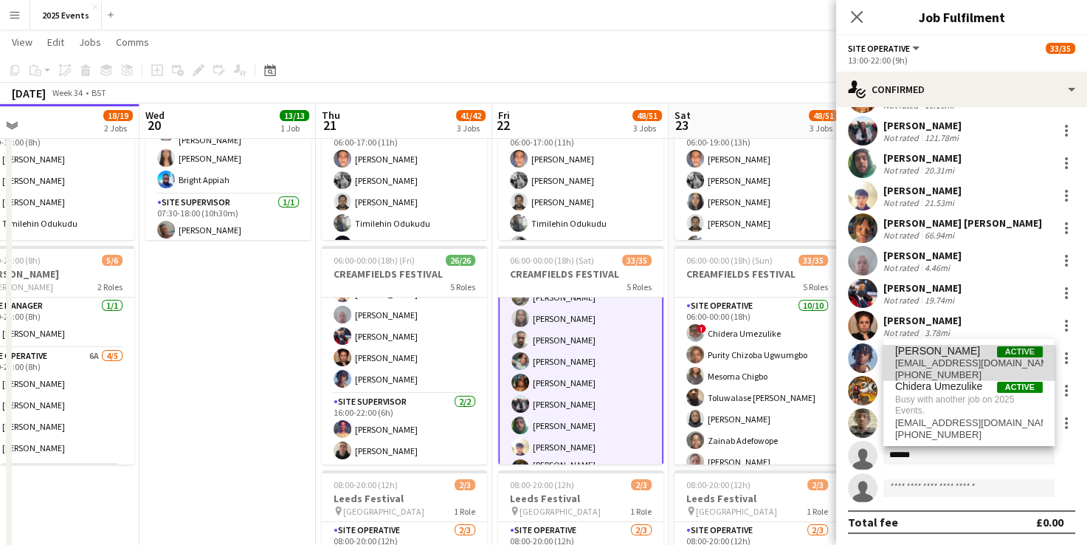
click at [945, 367] on span "[EMAIL_ADDRESS][DOMAIN_NAME]" at bounding box center [969, 363] width 148 height 12
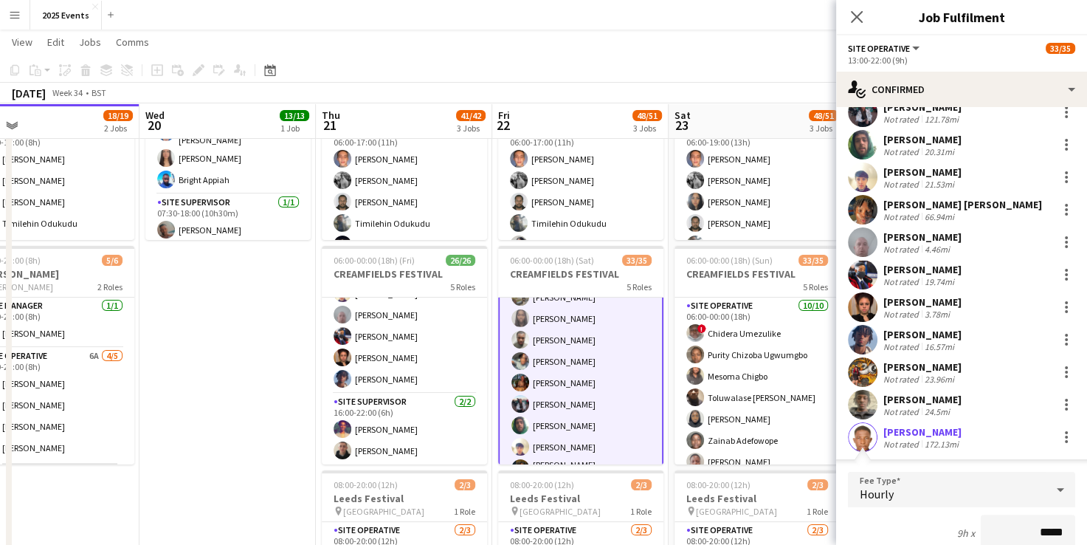
scroll to position [584, 0]
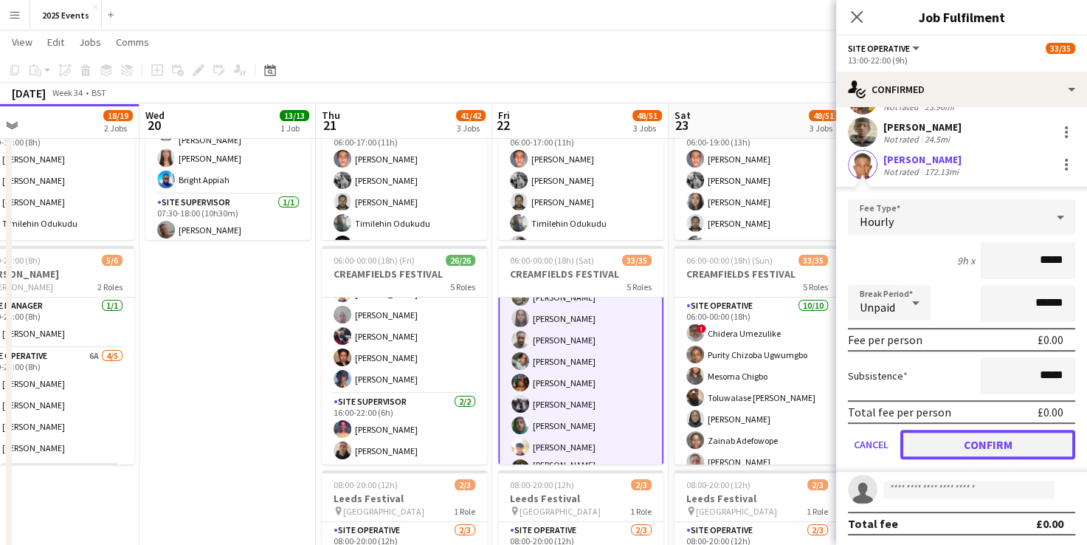
click at [939, 444] on button "Confirm" at bounding box center [988, 445] width 175 height 30
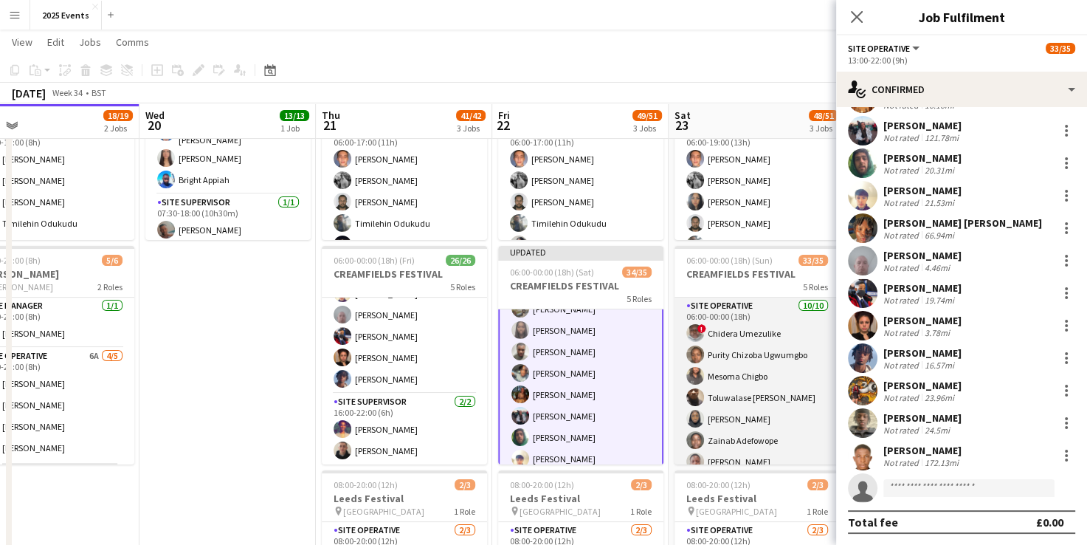
click at [748, 307] on app-card-role "Site Operative [DATE] 06:00-00:00 (18h) ! Chidera Umezulike Purity Chizoba [PER…" at bounding box center [757, 419] width 165 height 243
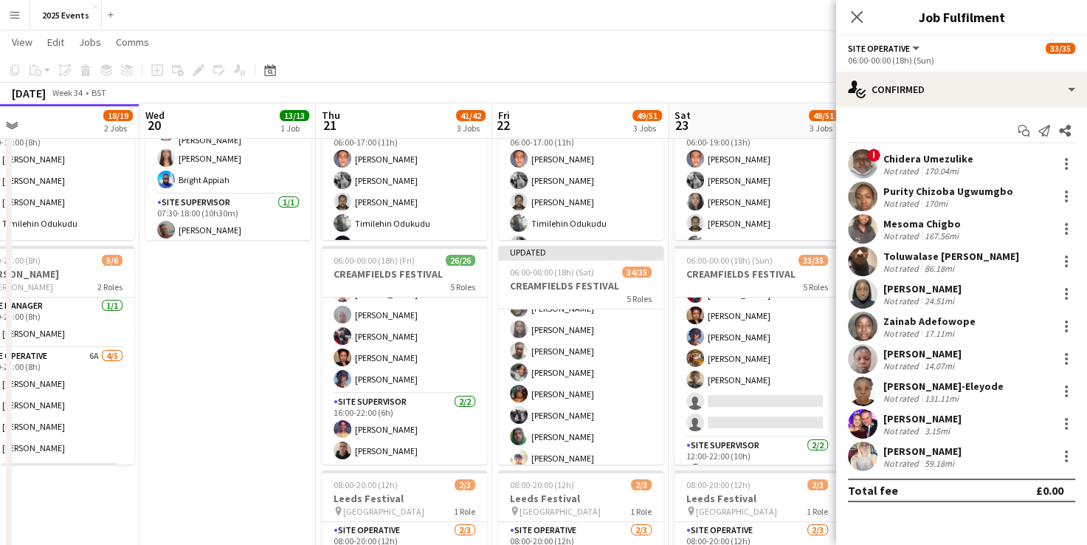
scroll to position [732, 0]
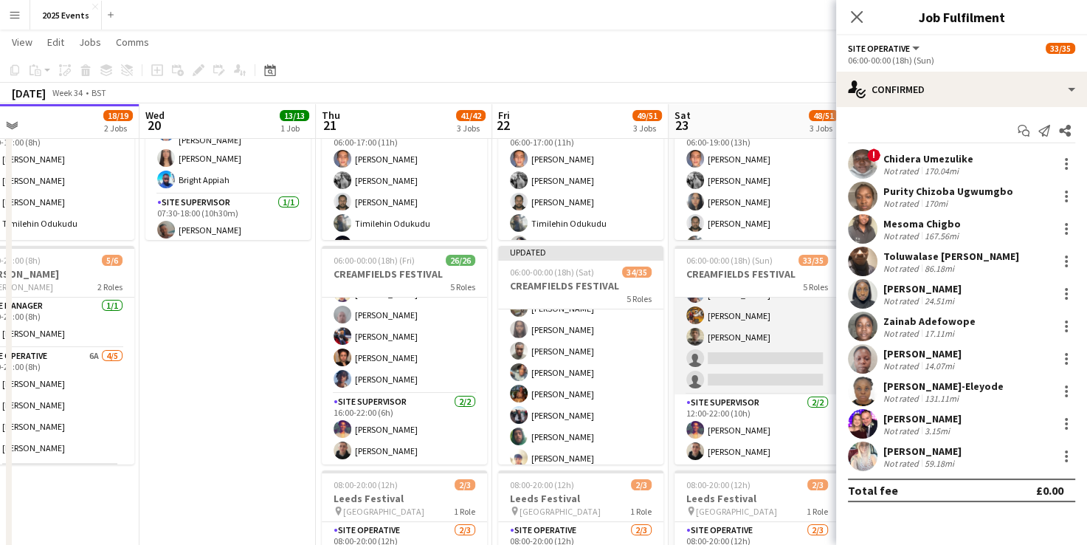
click at [777, 314] on app-card-role "Site Operative 10A 18/20 12:00-22:00 (10h) [PERSON_NAME] [PERSON_NAME] [PERSON_…" at bounding box center [757, 163] width 165 height 461
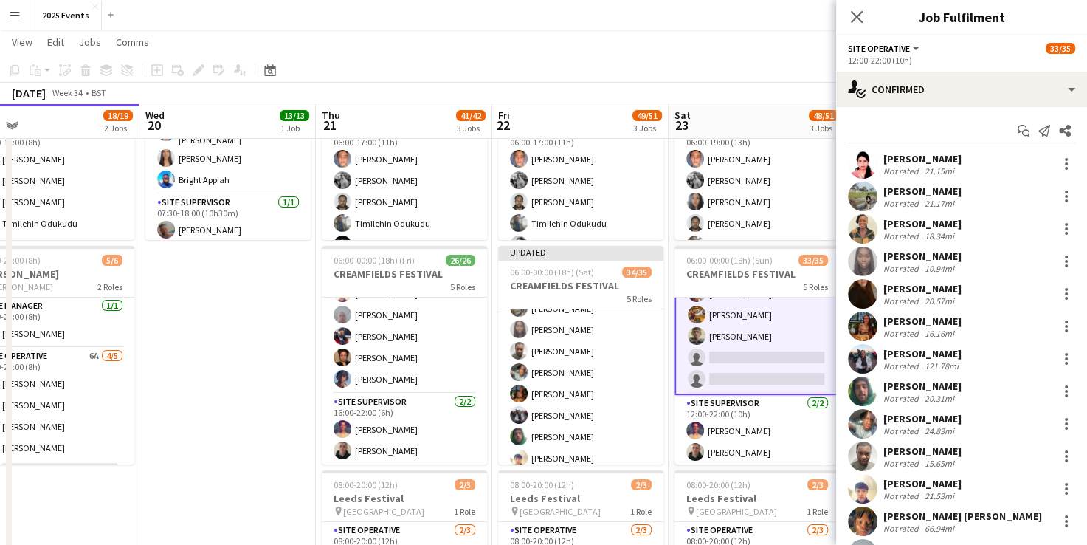
scroll to position [293, 0]
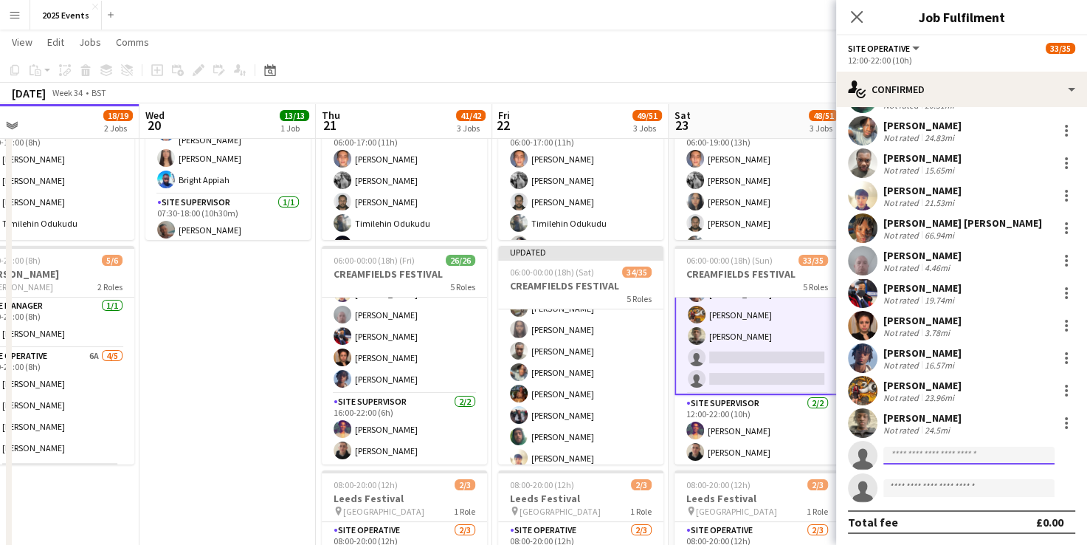
click at [950, 447] on input at bounding box center [969, 456] width 171 height 18
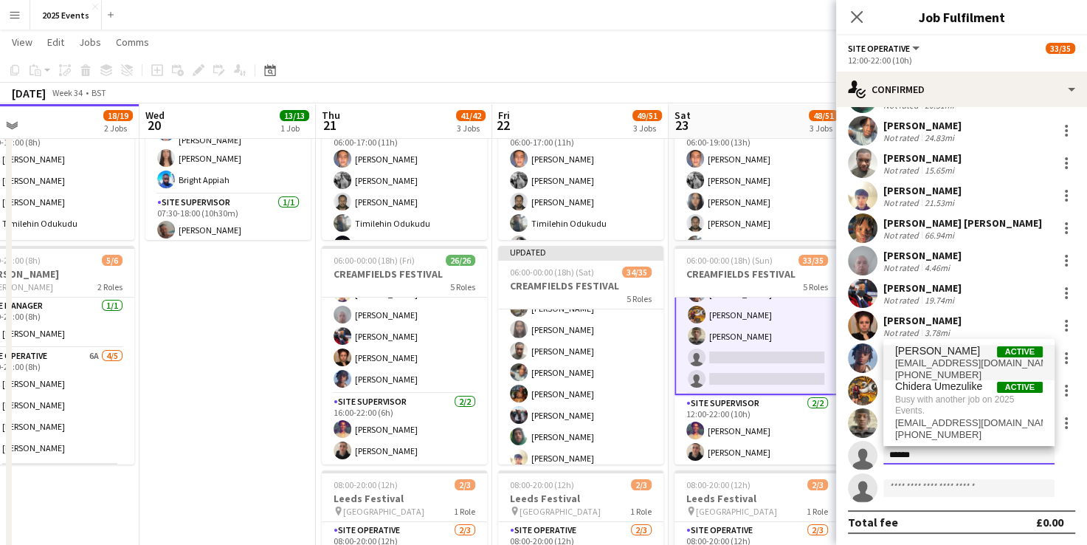
type input "******"
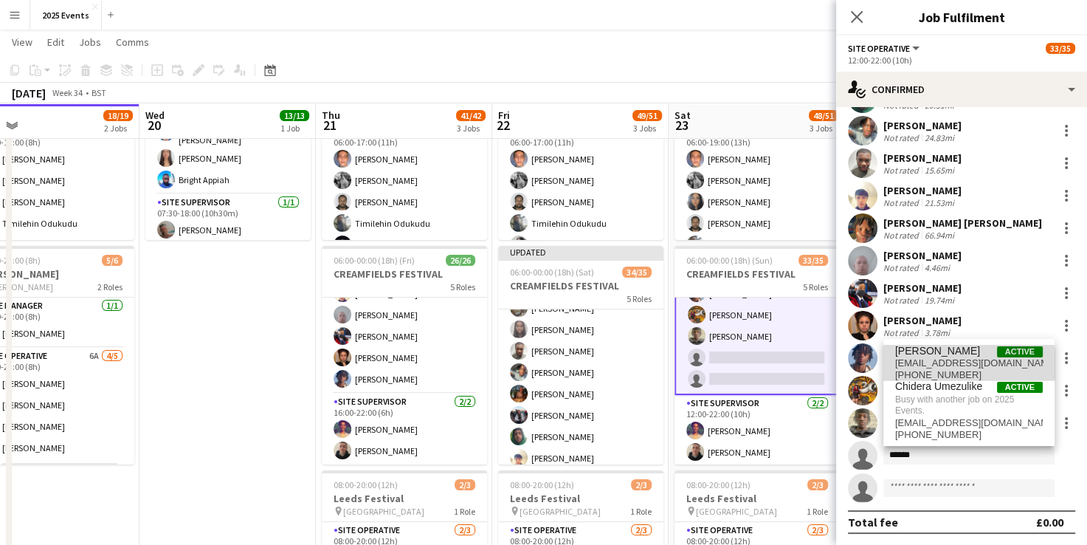
click at [939, 365] on span "[EMAIL_ADDRESS][DOMAIN_NAME]" at bounding box center [969, 363] width 148 height 12
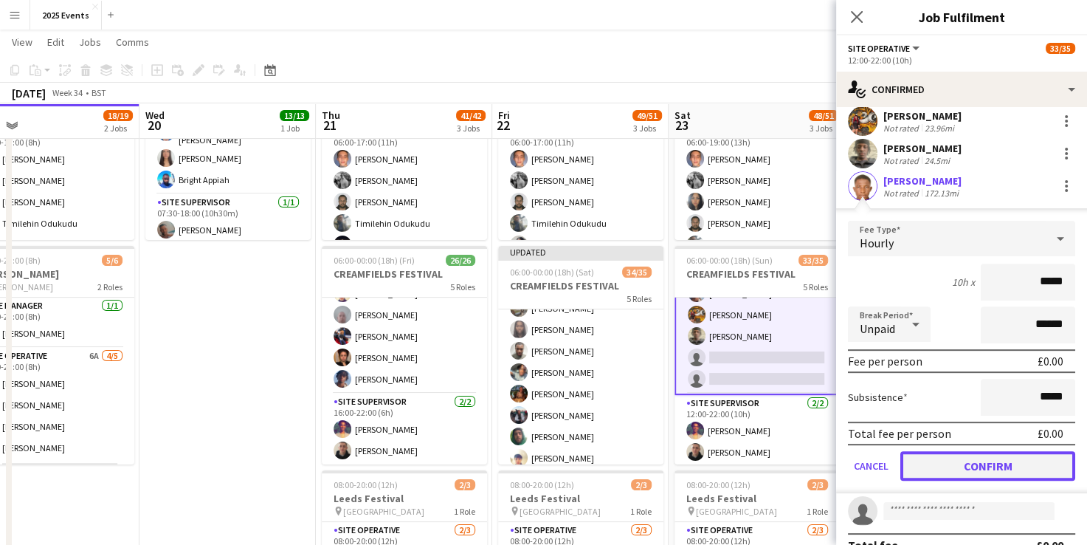
click at [964, 476] on button "Confirm" at bounding box center [988, 466] width 175 height 30
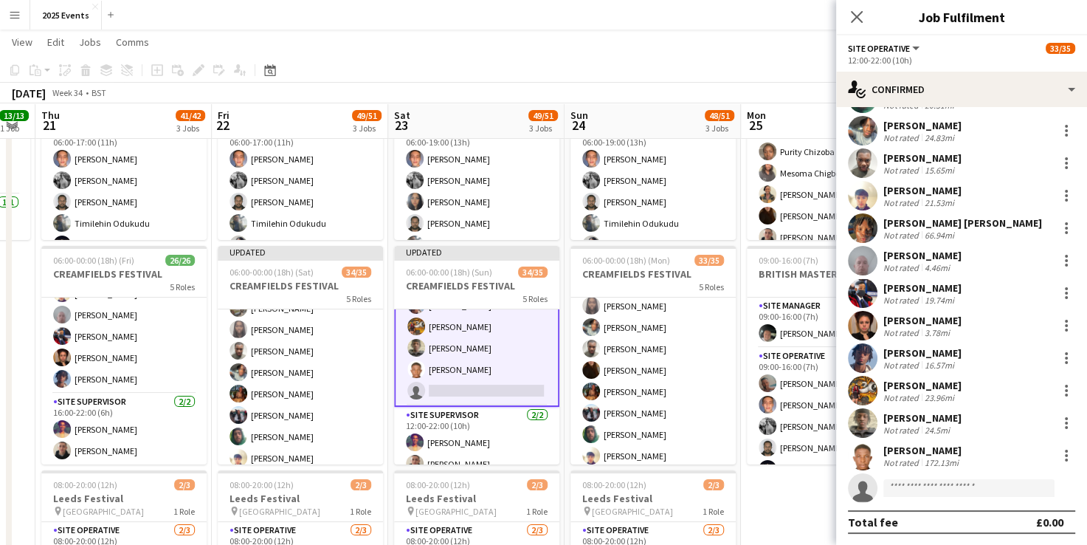
scroll to position [458, 0]
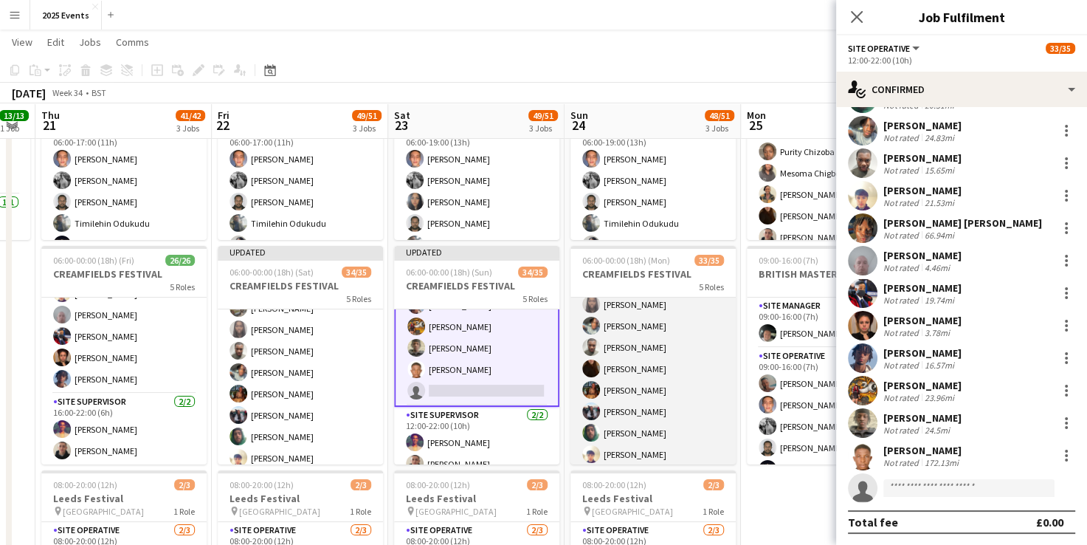
click at [691, 349] on app-card-role "Site Operative 11A 18/20 10:00-22:00 (12h) [PERSON_NAME] [PERSON_NAME] [PERSON_…" at bounding box center [653, 434] width 165 height 461
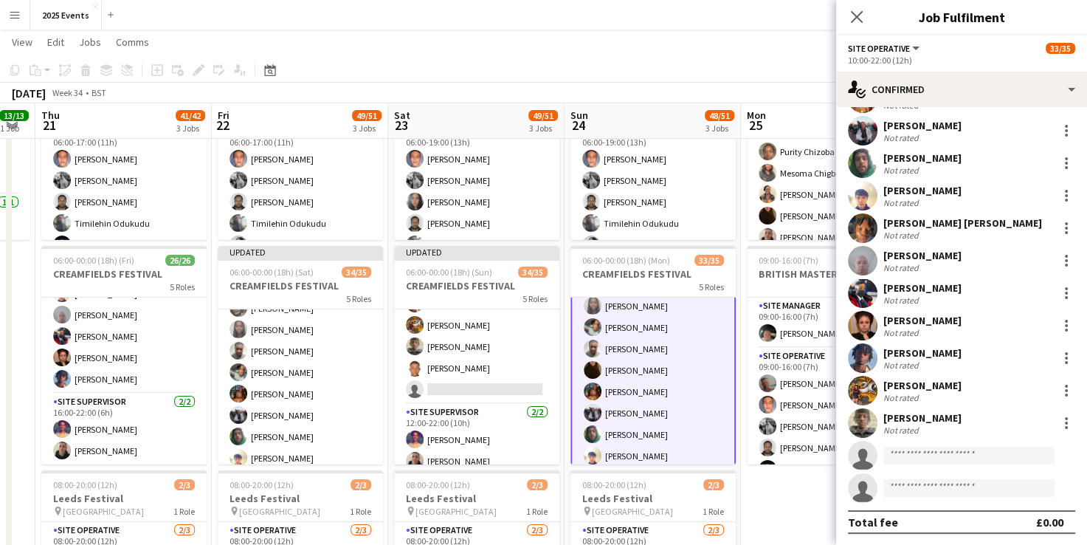
scroll to position [459, 0]
click at [906, 453] on input at bounding box center [969, 456] width 171 height 18
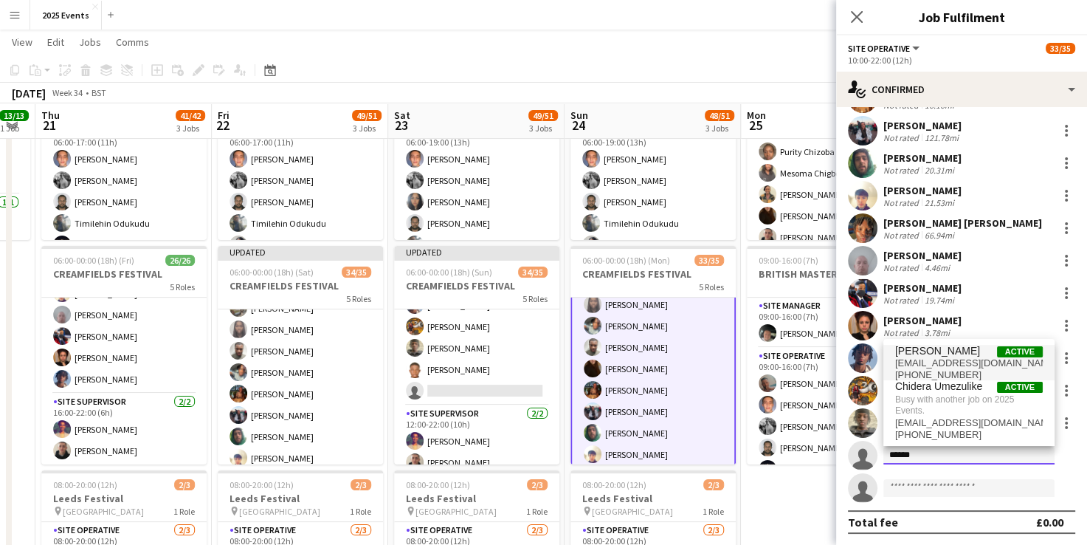
type input "******"
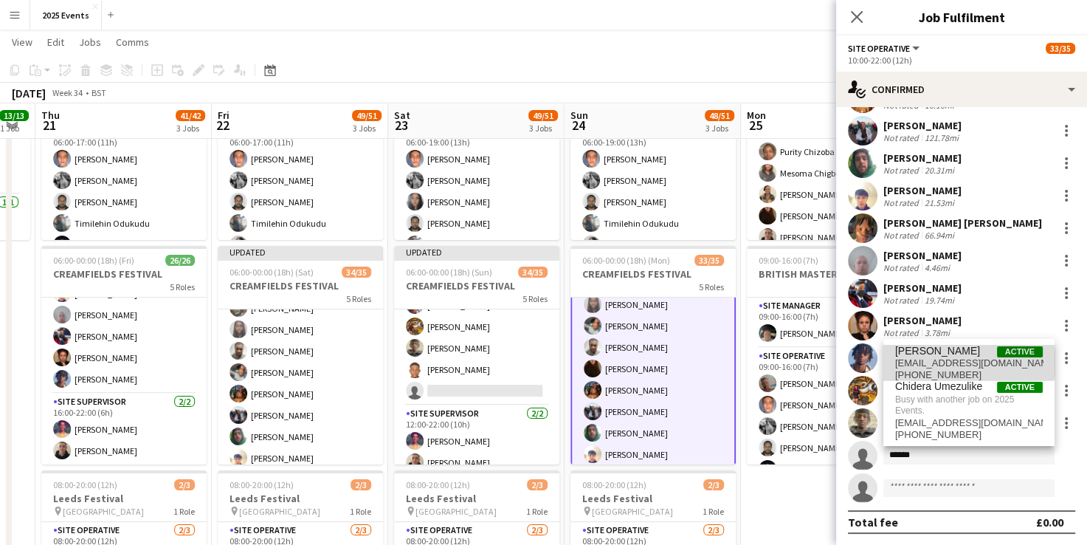
click at [964, 362] on span "[EMAIL_ADDRESS][DOMAIN_NAME]" at bounding box center [969, 363] width 148 height 12
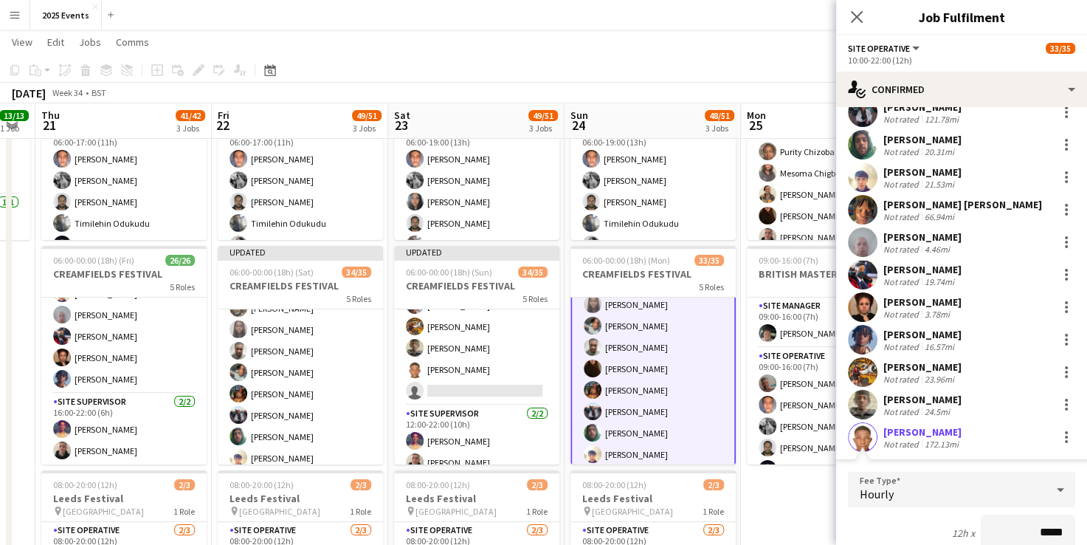
scroll to position [584, 0]
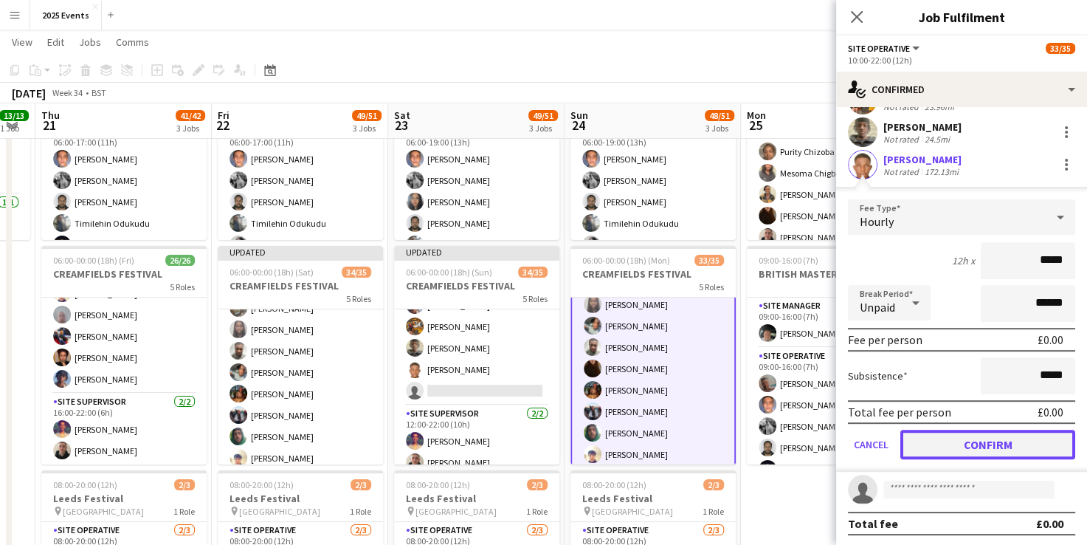
click at [960, 450] on button "Confirm" at bounding box center [988, 445] width 175 height 30
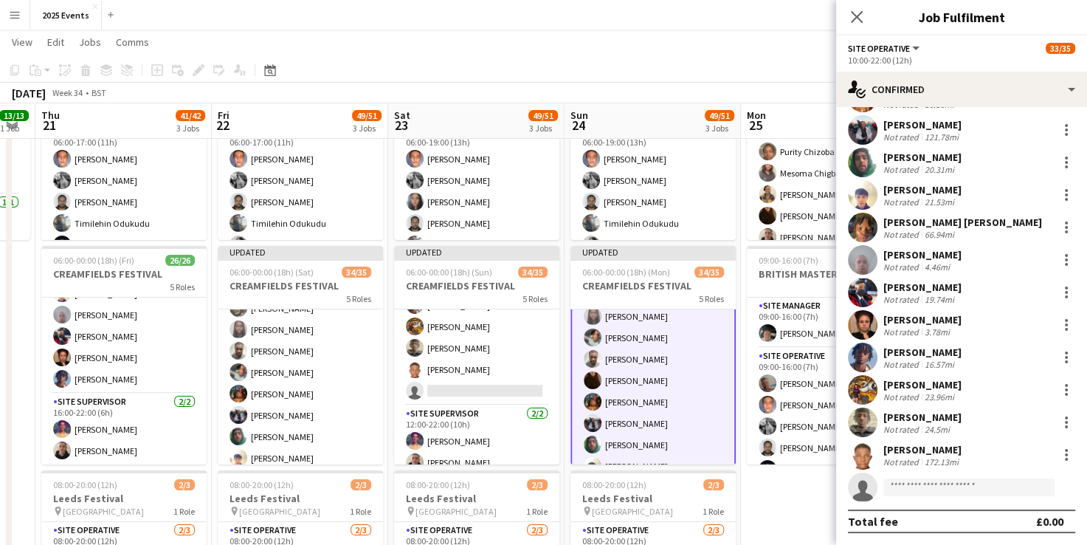
scroll to position [293, 0]
click at [714, 60] on app-toolbar "Copy Paste Paste Ctrl+V Paste with crew Ctrl+Shift+V Paste linked Job [GEOGRAPH…" at bounding box center [543, 70] width 1087 height 25
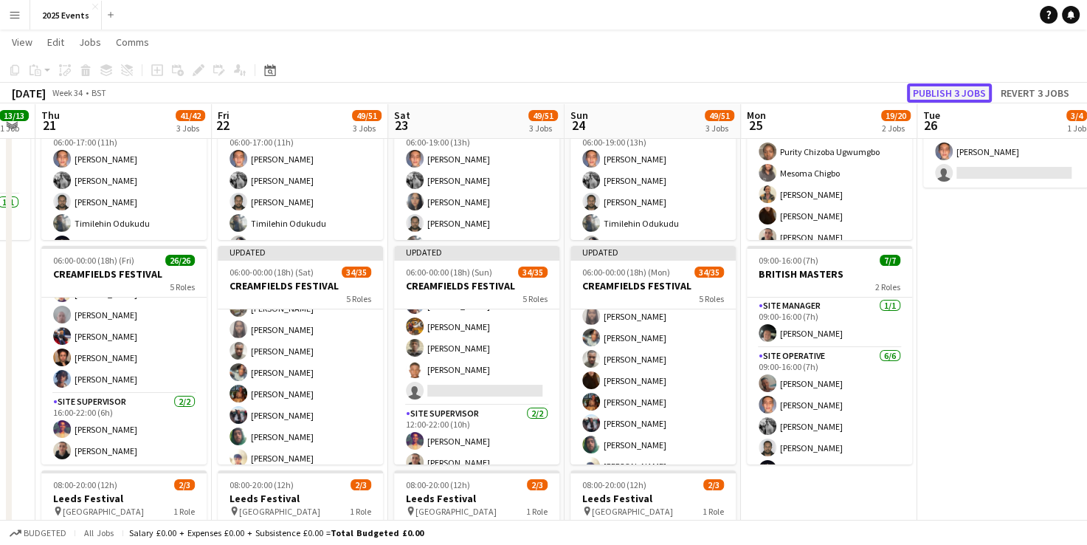
click at [934, 88] on button "Publish 3 jobs" at bounding box center [949, 92] width 85 height 19
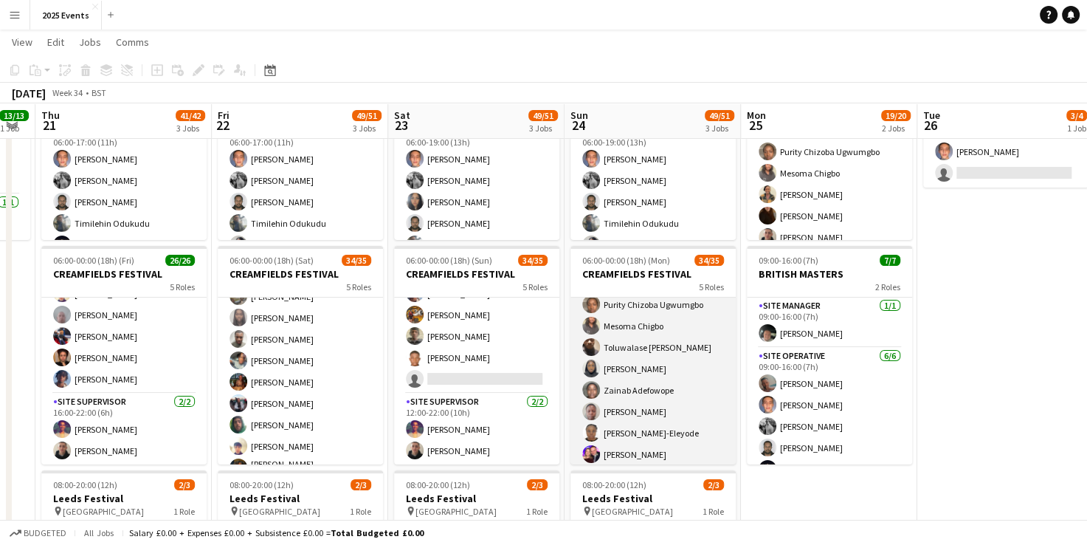
scroll to position [350, 0]
click at [675, 340] on app-card-role "Site Operative 11A 19/20 10:00-22:00 (12h) [PERSON_NAME] [PERSON_NAME] [PERSON_…" at bounding box center [653, 542] width 165 height 461
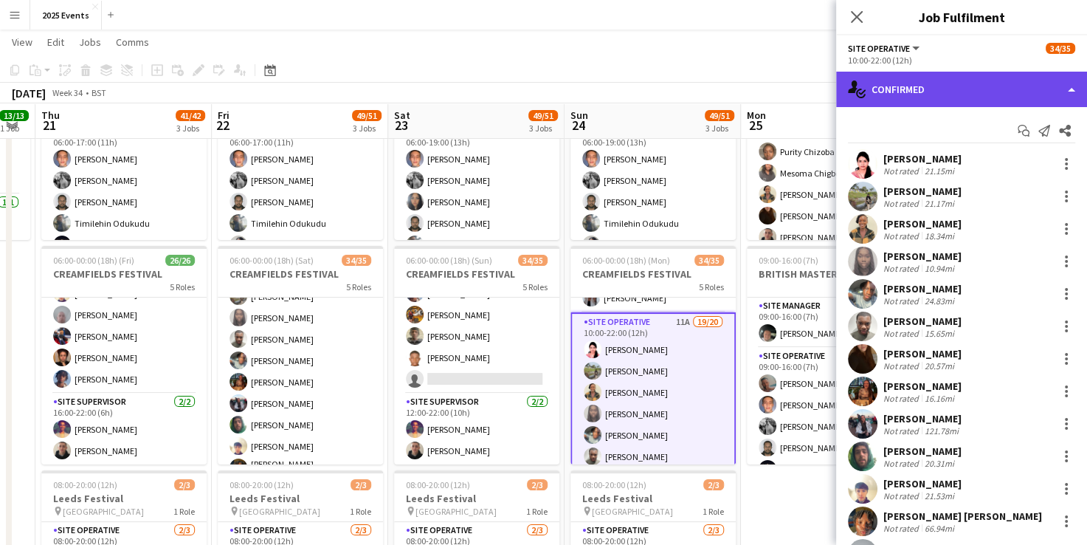
click at [1000, 89] on div "single-neutral-actions-check-2 Confirmed" at bounding box center [961, 89] width 251 height 35
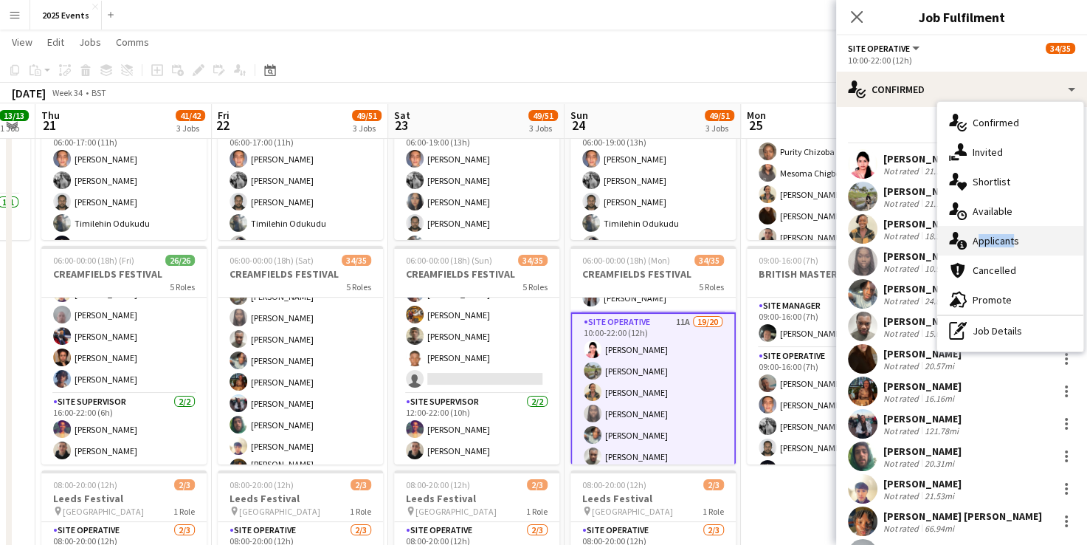
click at [1009, 249] on div "single-neutral-actions-information Applicants" at bounding box center [1011, 241] width 146 height 30
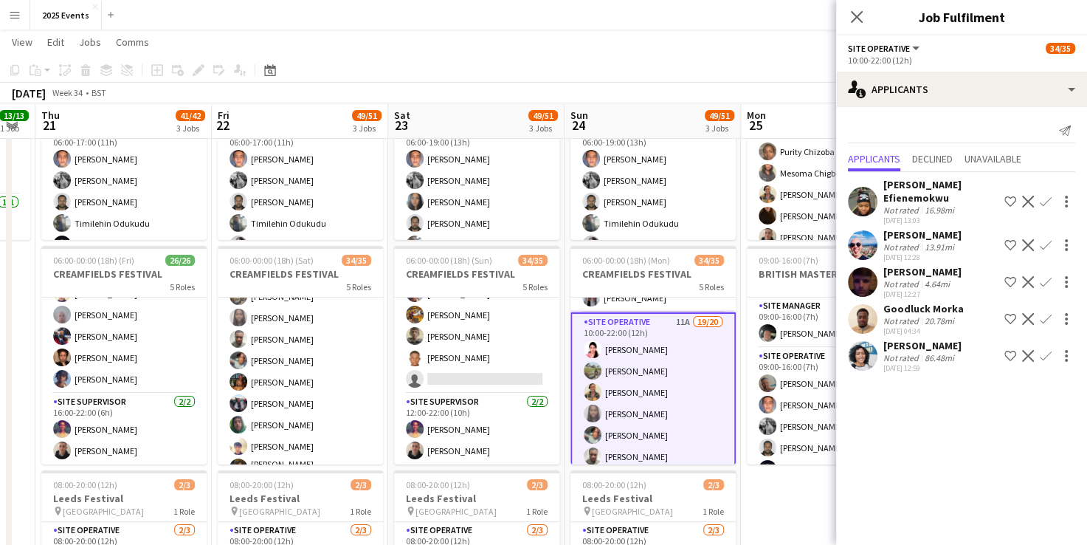
click at [868, 232] on app-user-avatar at bounding box center [863, 245] width 30 height 30
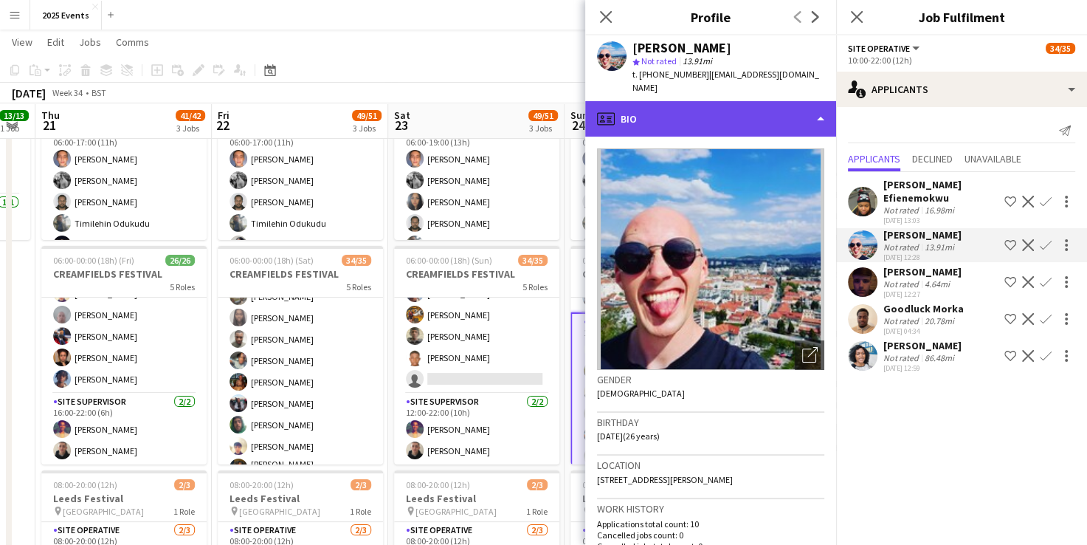
click at [788, 101] on div "profile Bio" at bounding box center [710, 118] width 251 height 35
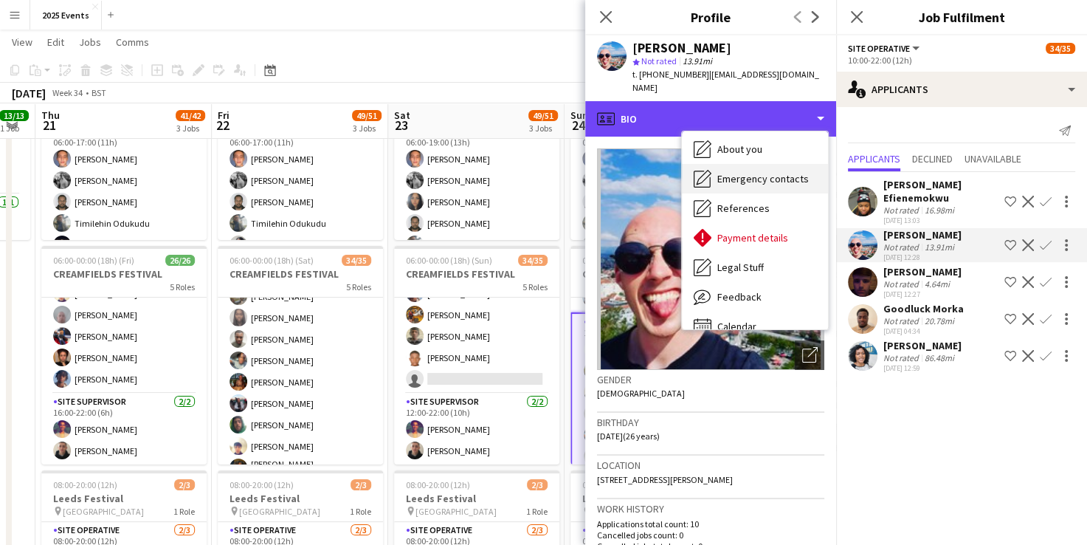
scroll to position [109, 0]
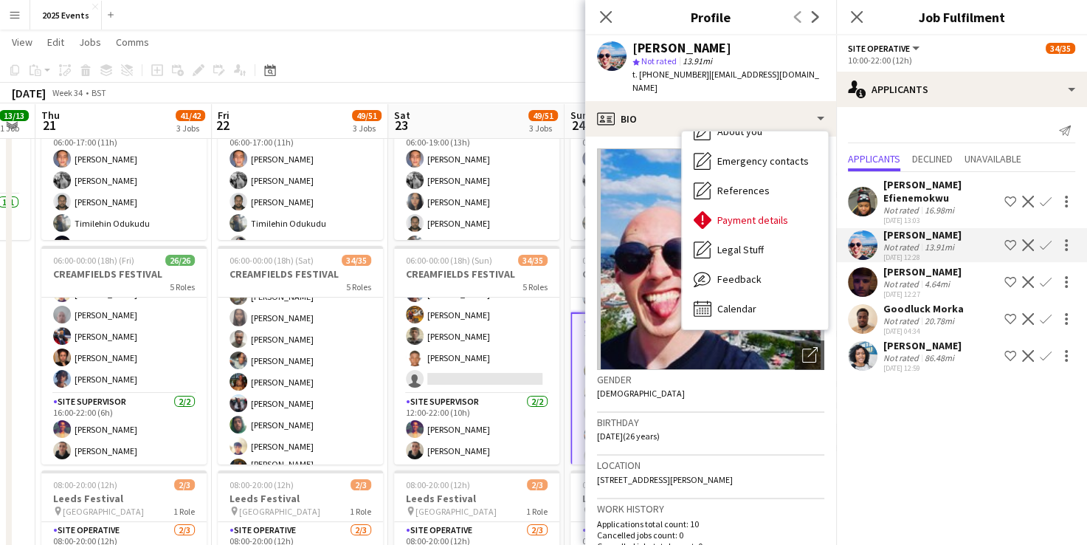
click at [718, 458] on h3 "Location" at bounding box center [710, 464] width 227 height 13
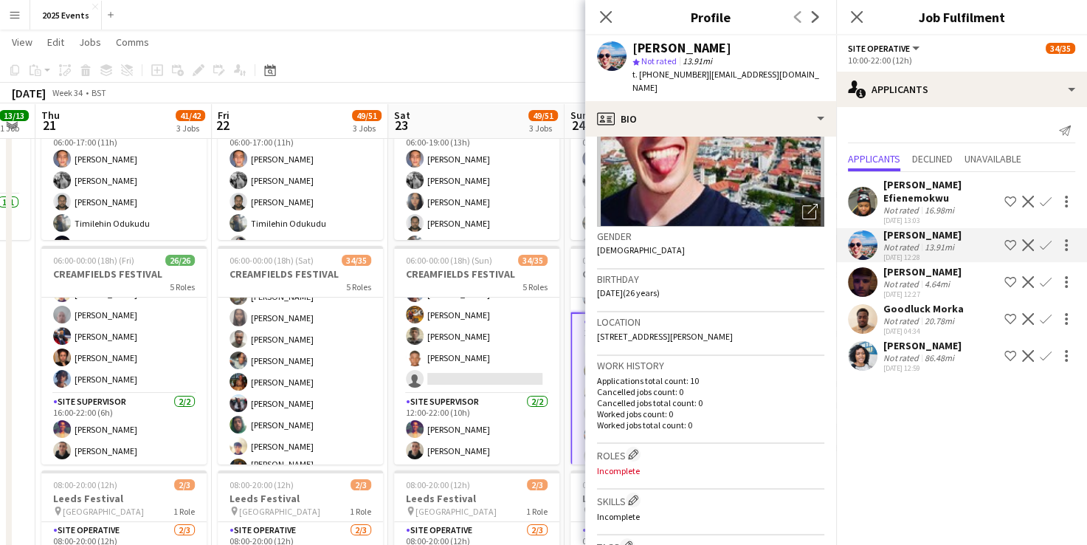
scroll to position [515, 0]
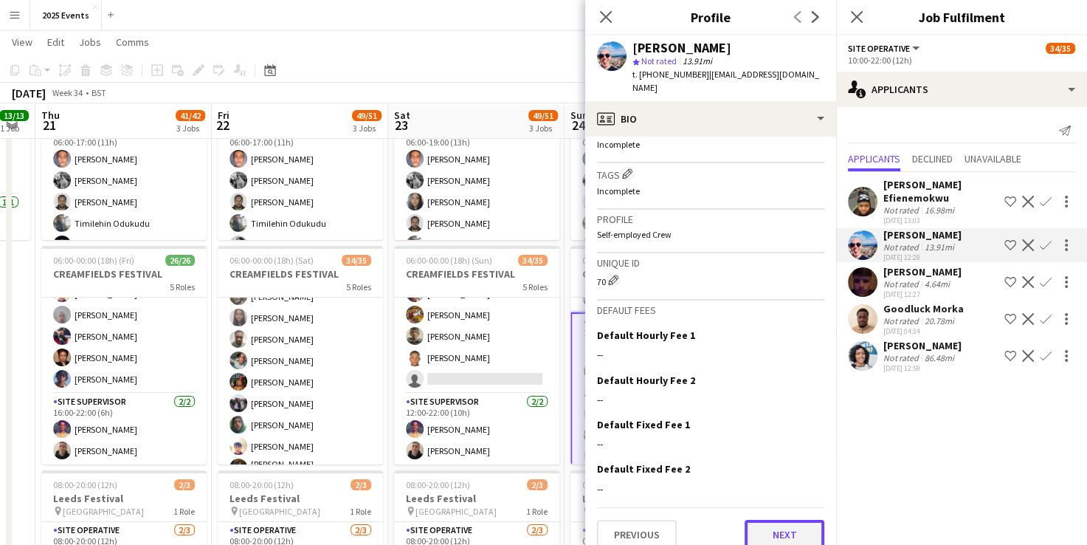
click at [781, 527] on button "Next" at bounding box center [785, 535] width 80 height 30
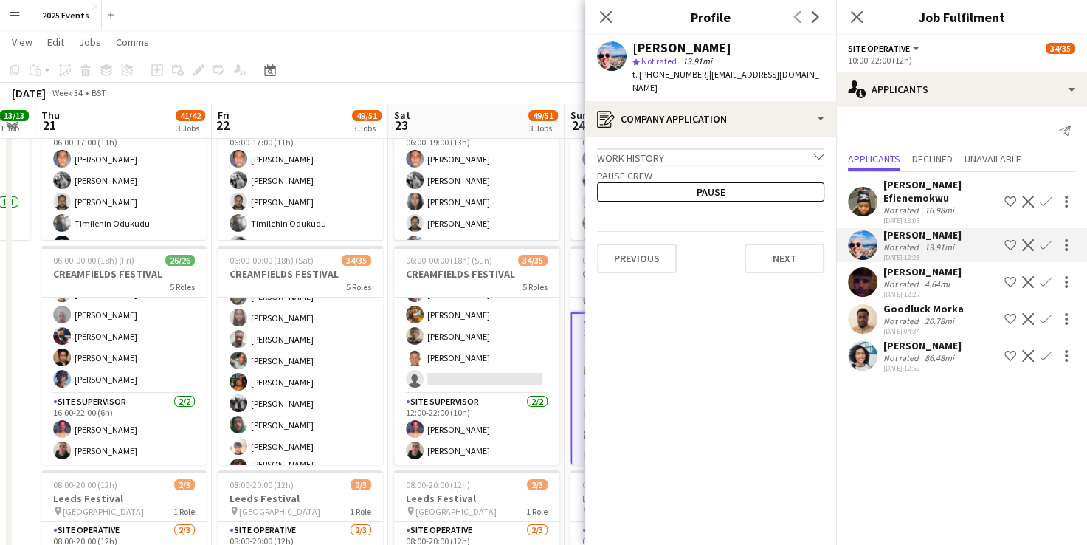
click at [740, 148] on div "Work history chevron-down" at bounding box center [710, 156] width 227 height 16
click at [601, 23] on icon "Close pop-in" at bounding box center [606, 17] width 14 height 14
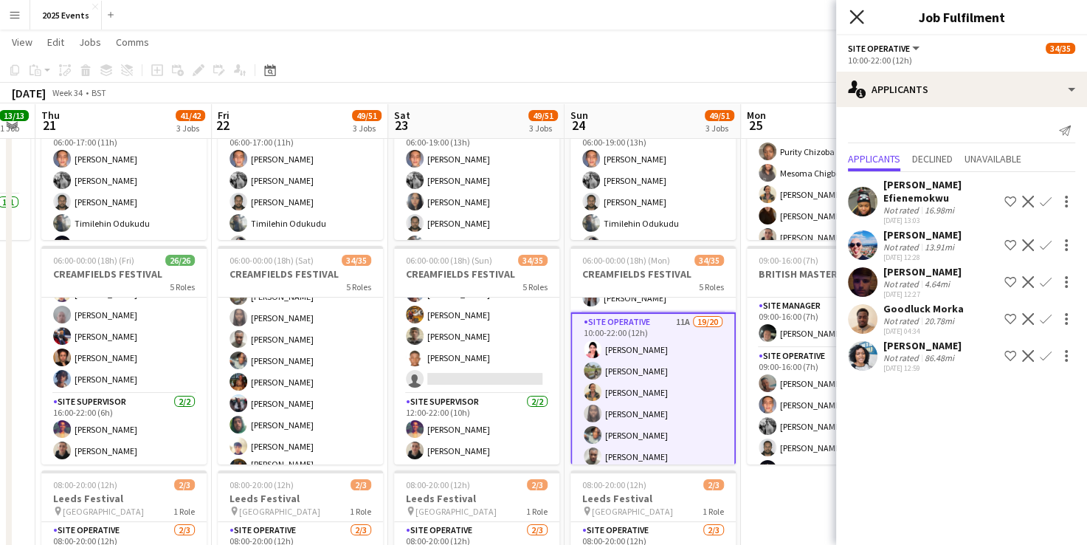
click at [855, 14] on icon at bounding box center [857, 17] width 14 height 14
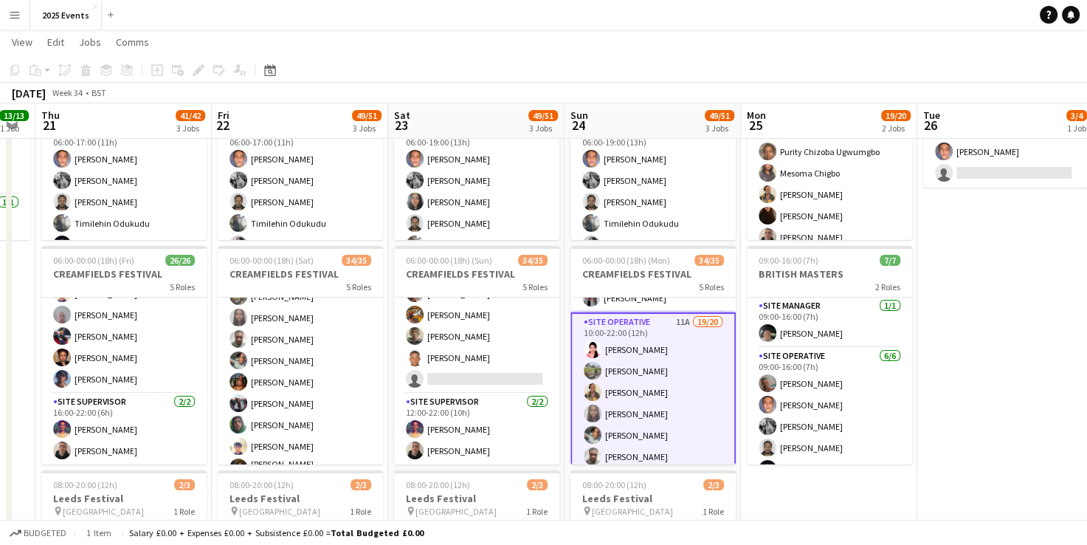
click at [748, 73] on app-toolbar "Copy Paste Paste Ctrl+V Paste with crew Ctrl+Shift+V Paste linked Job [GEOGRAPH…" at bounding box center [543, 70] width 1087 height 25
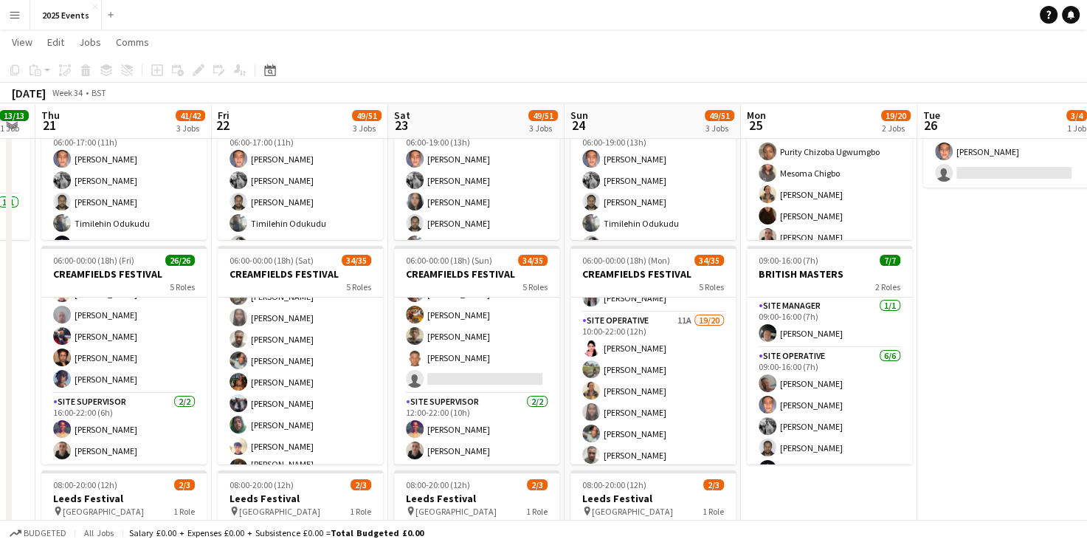
click at [16, 24] on button "Menu" at bounding box center [15, 15] width 30 height 30
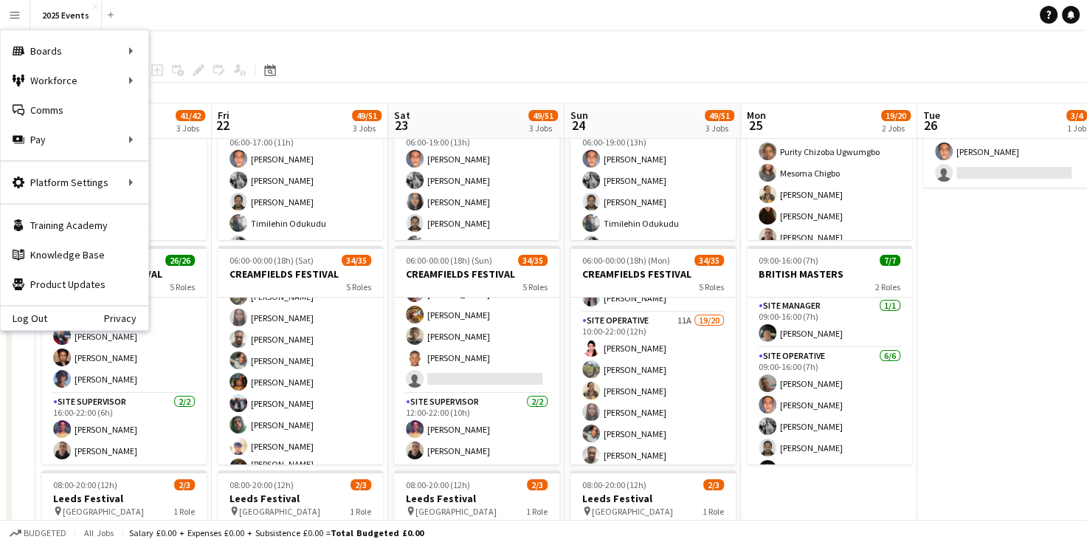
click at [937, 374] on app-date-cell "09:00-16:00 (7h) 3/4 BRITISH MASTERS 1 Role Site Operative 11A [DATE] 09:00-16:…" at bounding box center [1006, 367] width 176 height 703
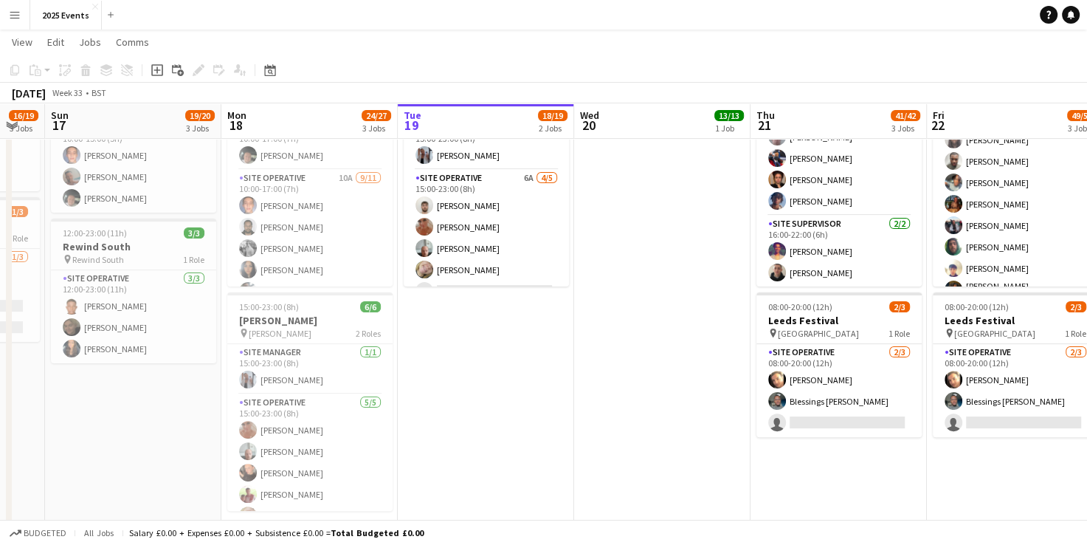
scroll to position [226, 0]
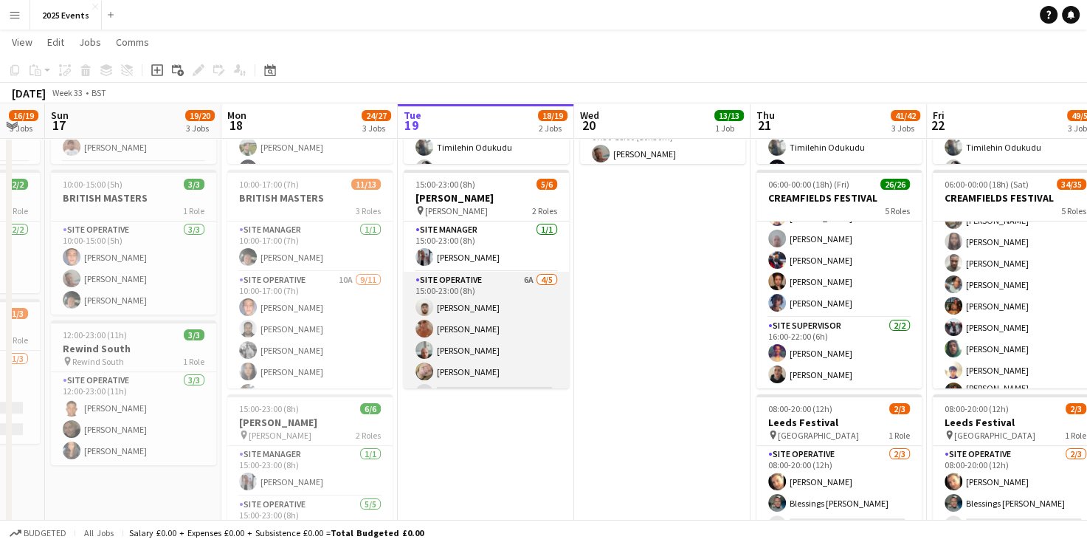
click at [478, 291] on app-card-role "Site Operative 6A [DATE] 15:00-23:00 (8h) [PERSON_NAME] [PERSON_NAME] Silk [PER…" at bounding box center [486, 340] width 165 height 136
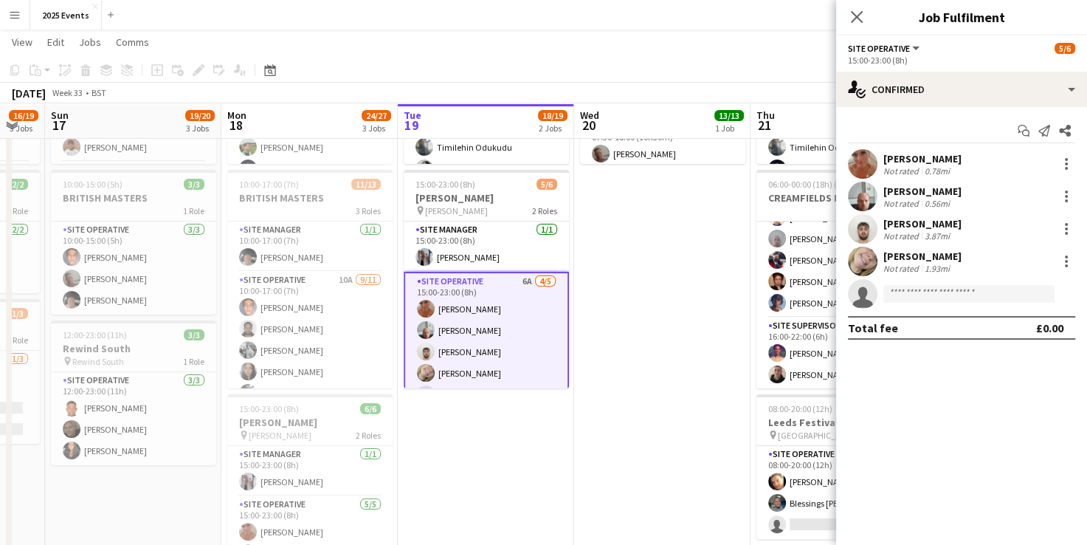
click at [863, 232] on app-user-avatar at bounding box center [863, 229] width 30 height 30
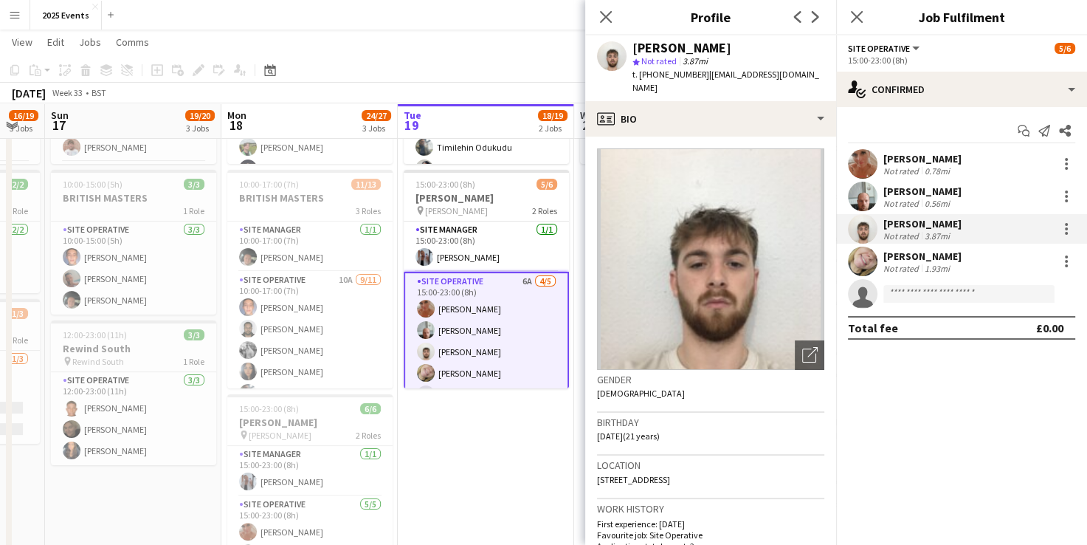
drag, startPoint x: 741, startPoint y: 43, endPoint x: 636, endPoint y: 46, distance: 104.9
click at [636, 46] on div "[PERSON_NAME]" at bounding box center [729, 47] width 192 height 13
copy div "[PERSON_NAME]"
drag, startPoint x: 747, startPoint y: 56, endPoint x: 626, endPoint y: 43, distance: 121.8
click at [626, 43] on div "[PERSON_NAME] star Not rated 3.87mi t. [PHONE_NUMBER] | [EMAIL_ADDRESS][DOMAIN_…" at bounding box center [710, 68] width 251 height 66
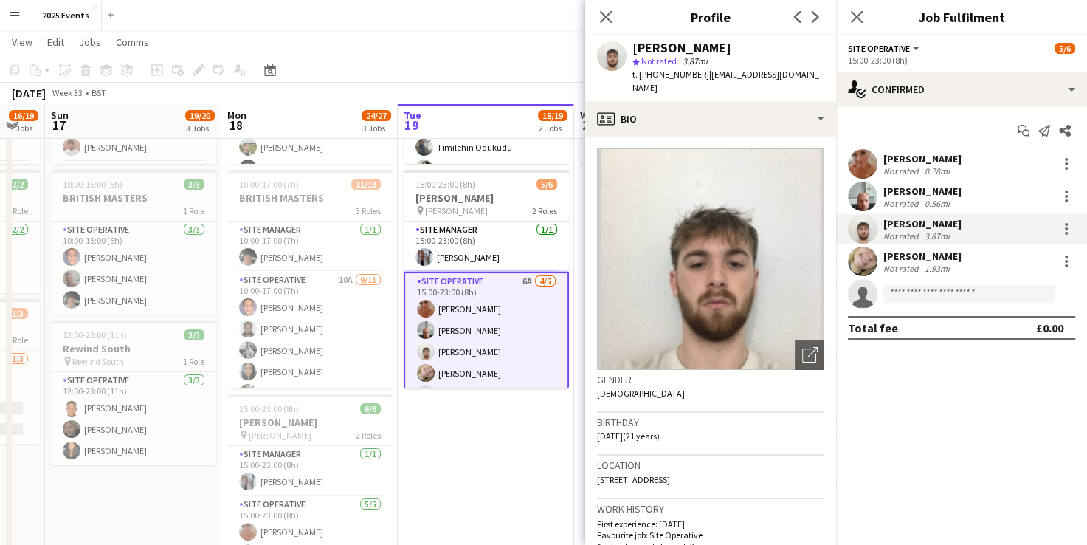
drag, startPoint x: 626, startPoint y: 43, endPoint x: 741, endPoint y: 140, distance: 150.4
click at [741, 140] on app-crew-profile-bio "Open photos pop-in Gender [DEMOGRAPHIC_DATA] Birthday [DEMOGRAPHIC_DATA] (21 ye…" at bounding box center [710, 341] width 251 height 408
drag, startPoint x: 646, startPoint y: 91, endPoint x: 703, endPoint y: 75, distance: 58.9
click at [703, 75] on div "t. [PHONE_NUMBER] | [EMAIL_ADDRESS][DOMAIN_NAME]" at bounding box center [729, 81] width 192 height 27
copy span "[EMAIL_ADDRESS][DOMAIN_NAME]"
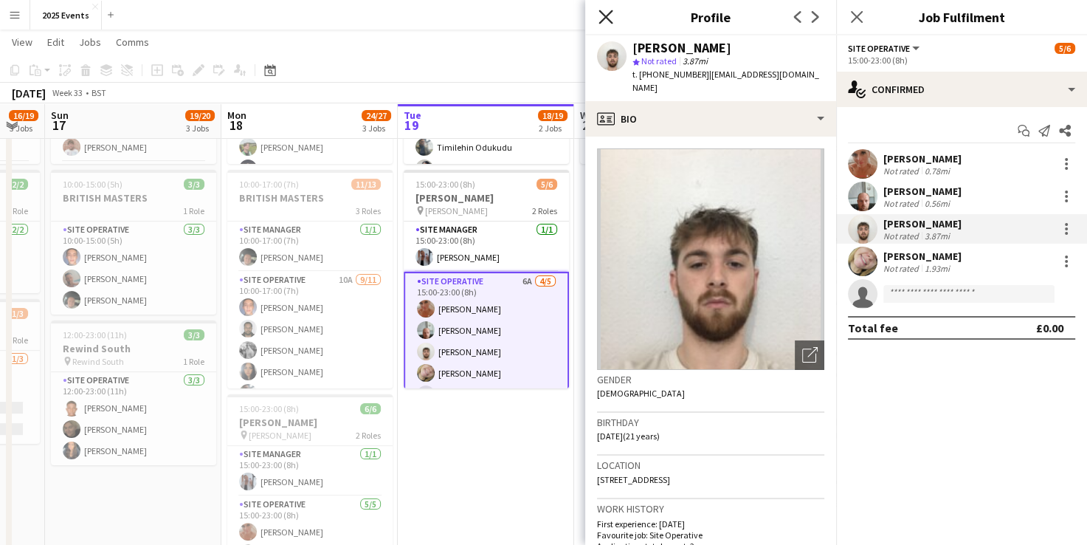
click at [605, 18] on icon "Close pop-in" at bounding box center [606, 17] width 14 height 14
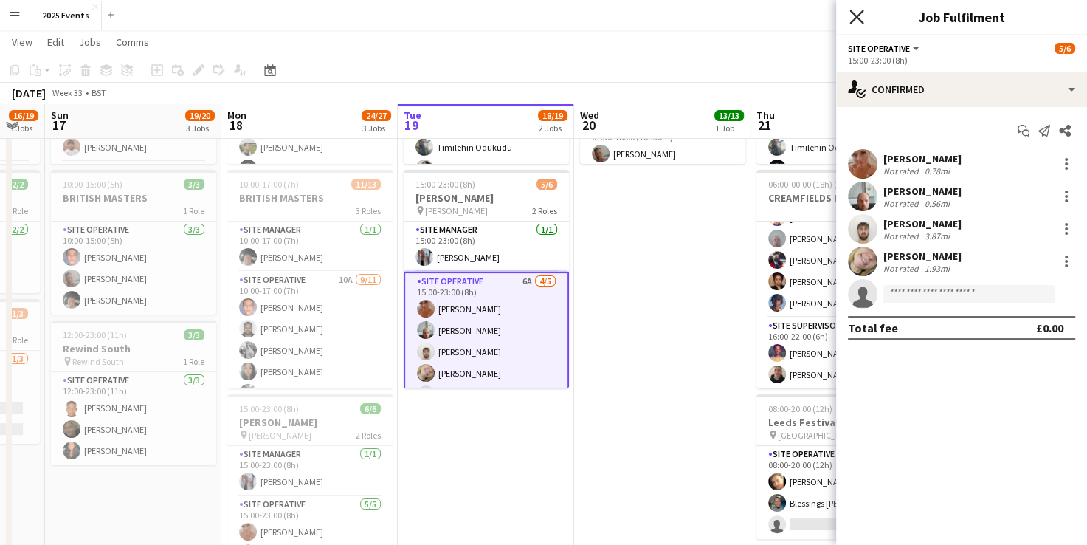
click at [854, 13] on icon at bounding box center [857, 17] width 14 height 14
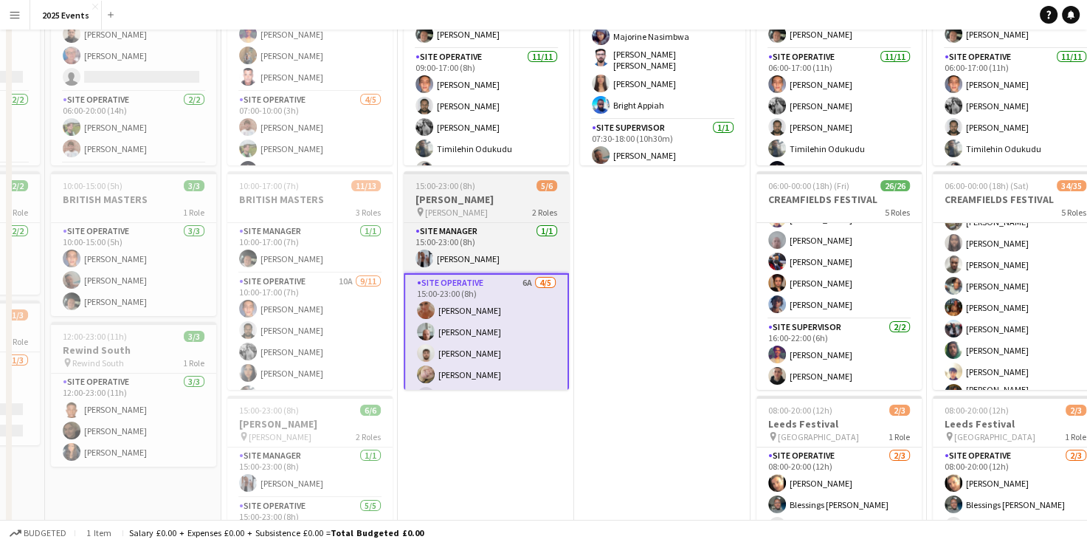
scroll to position [0, 0]
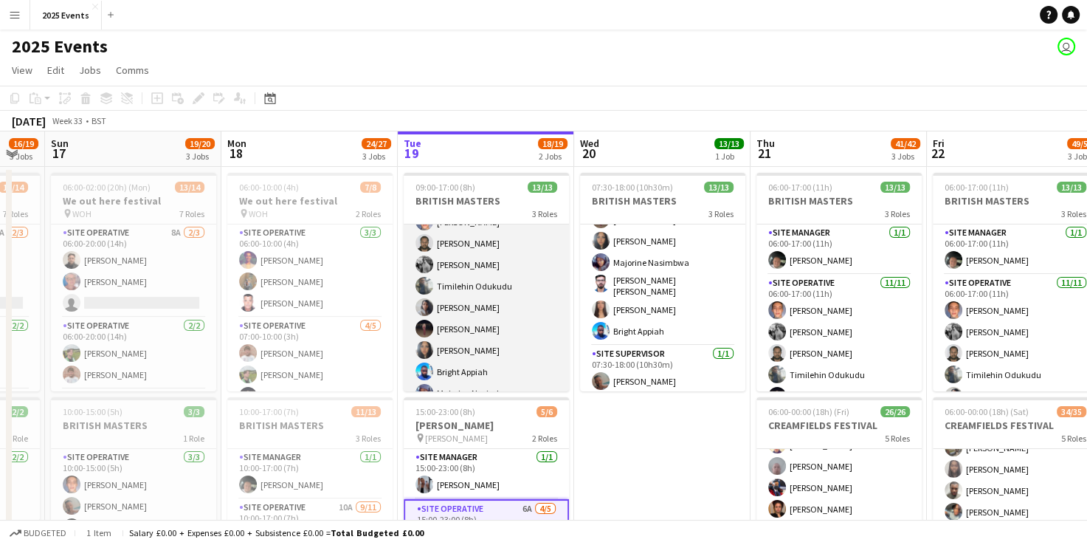
click at [500, 306] on app-card-role "Site Operative [DATE] 09:00-17:00 (8h) [PERSON_NAME] [PERSON_NAME] [PERSON_NAME…" at bounding box center [486, 320] width 165 height 269
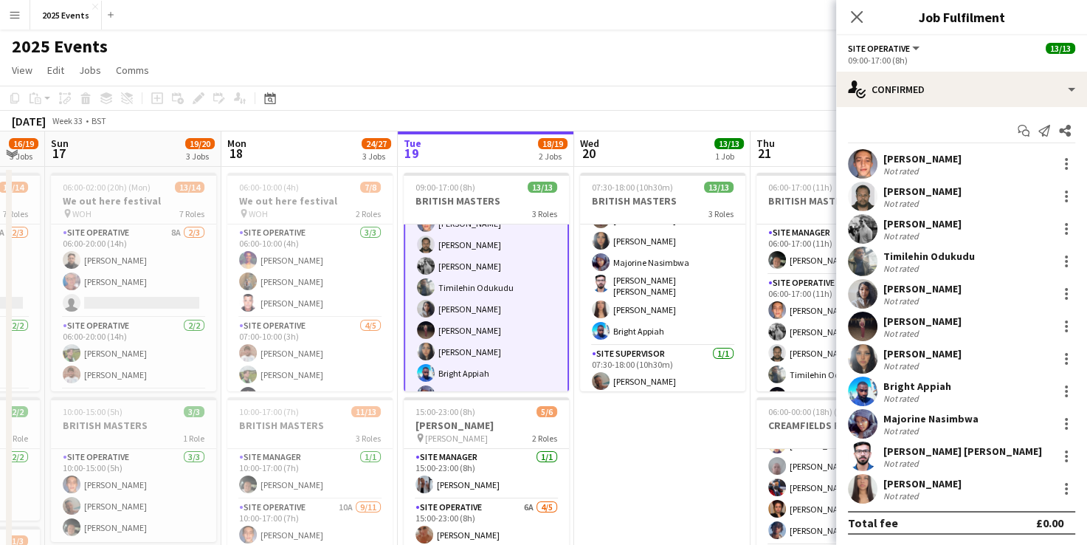
scroll to position [90, 0]
click at [856, 391] on app-user-avatar at bounding box center [863, 391] width 30 height 30
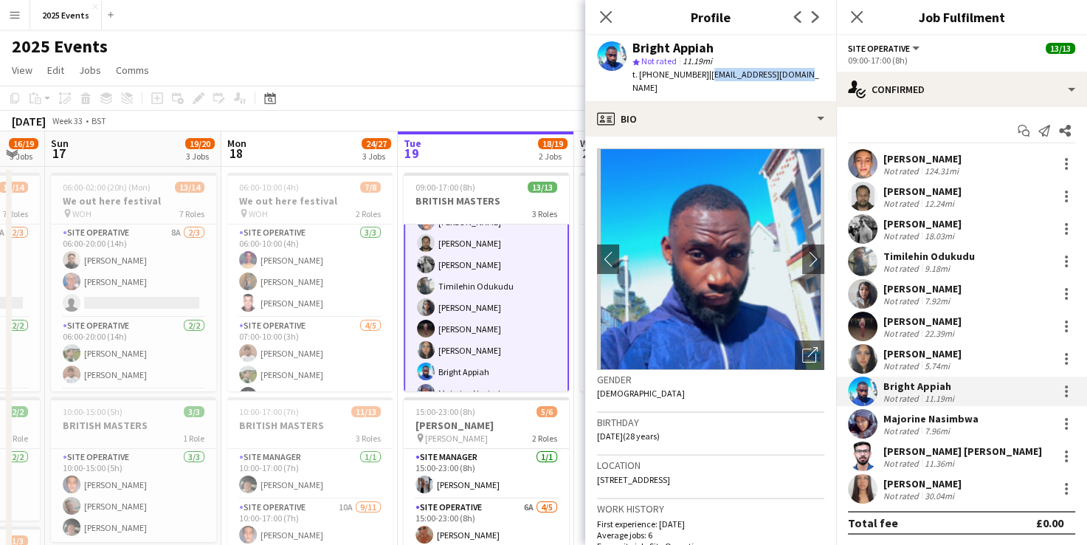
drag, startPoint x: 805, startPoint y: 75, endPoint x: 704, endPoint y: 81, distance: 101.4
click at [704, 81] on app-profile-header "Bright Appiah star Not rated 11.19mi t. [PHONE_NUMBER] | [EMAIL_ADDRESS][DOMAIN…" at bounding box center [710, 68] width 251 height 66
copy span "[EMAIL_ADDRESS][DOMAIN_NAME]"
click at [704, 81] on div "Bright Appiah star Not rated 11.19mi t. [PHONE_NUMBER] | [EMAIL_ADDRESS][DOMAIN…" at bounding box center [710, 68] width 251 height 66
